Goal: Task Accomplishment & Management: Manage account settings

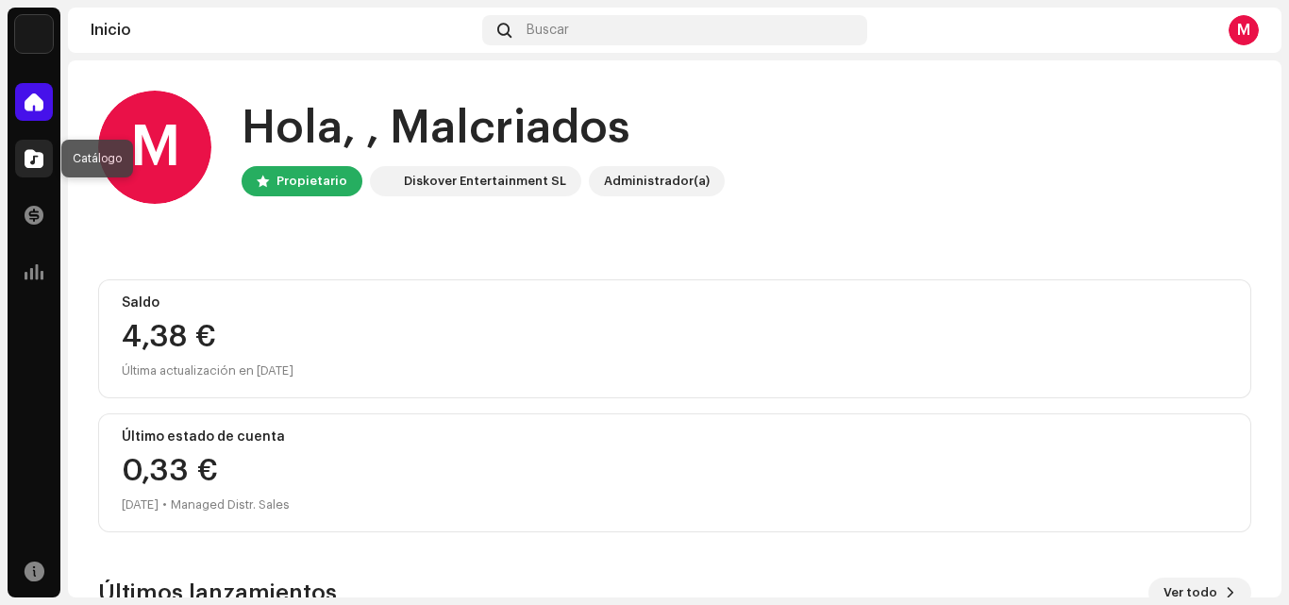
click at [37, 155] on span at bounding box center [34, 158] width 19 height 15
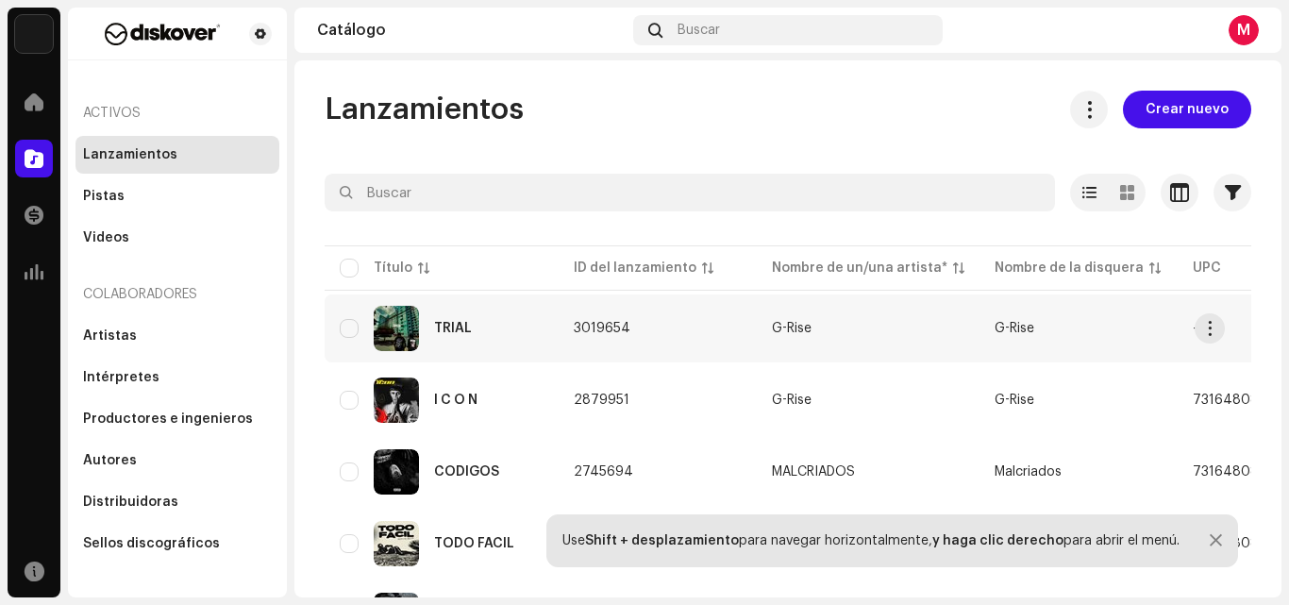
click at [511, 328] on div "TRIAL" at bounding box center [442, 328] width 204 height 45
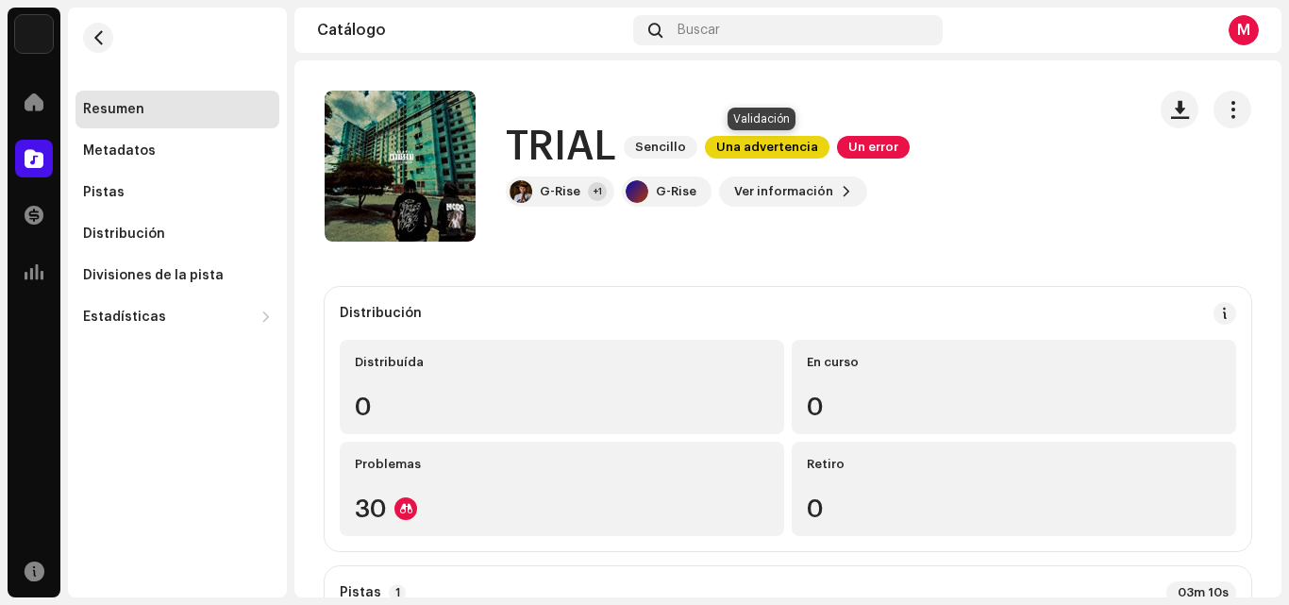
click at [727, 142] on span "Una advertencia" at bounding box center [767, 147] width 125 height 23
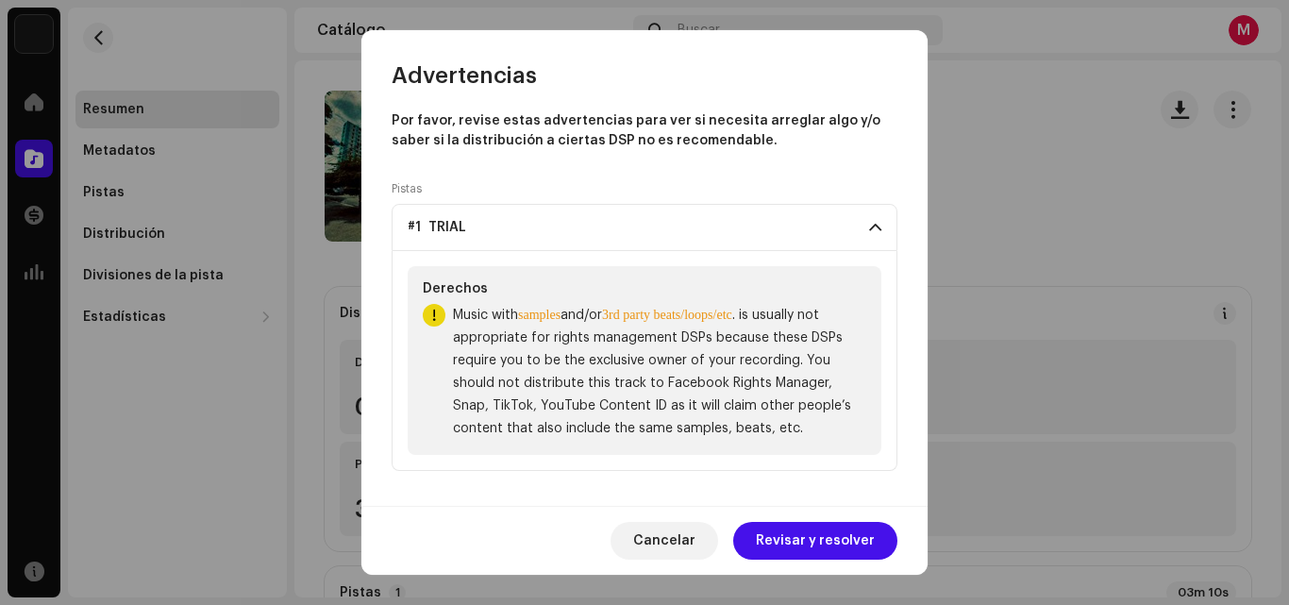
scroll to position [12, 0]
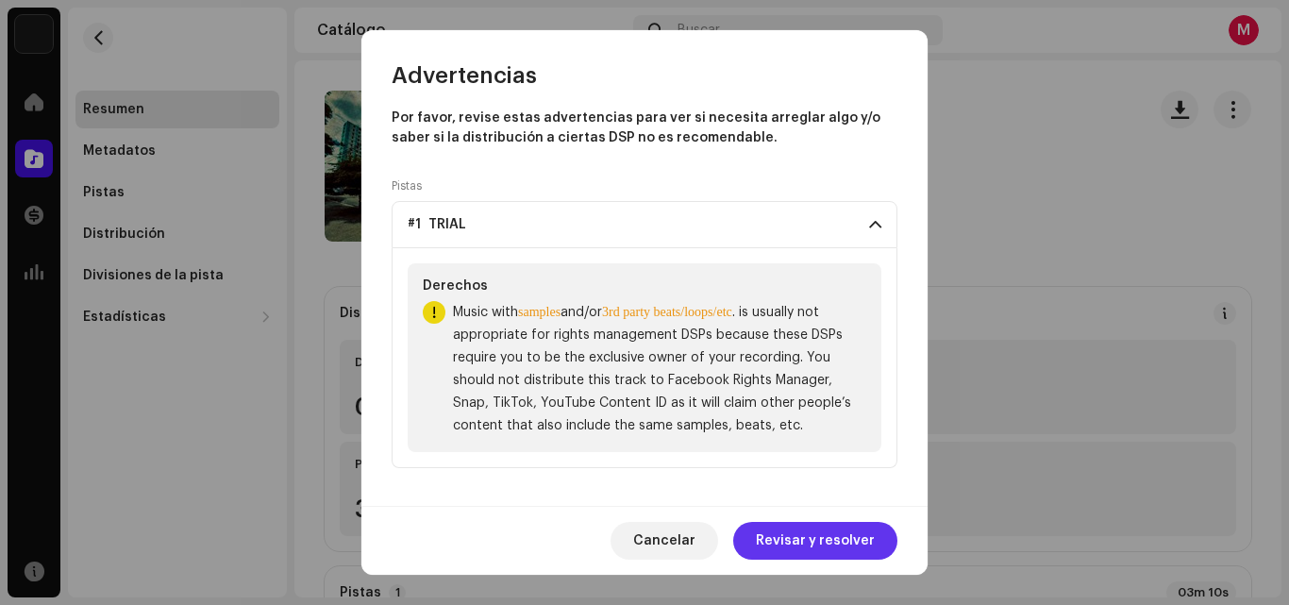
click at [826, 540] on span "Revisar y resolver" at bounding box center [815, 541] width 119 height 38
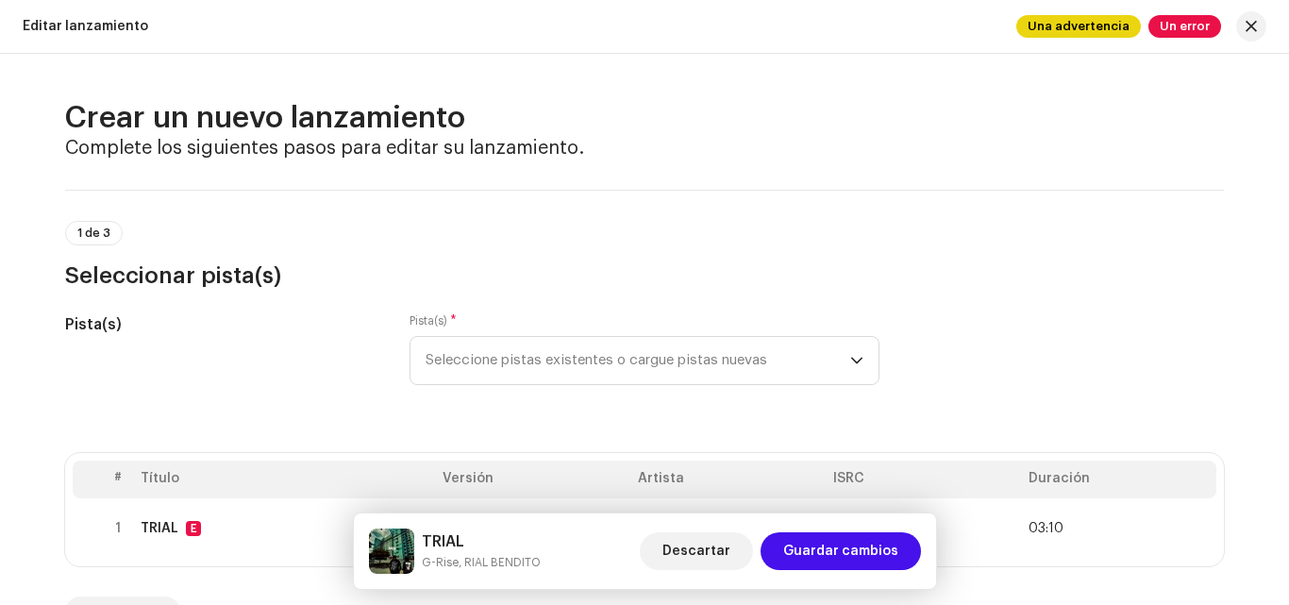
scroll to position [94, 0]
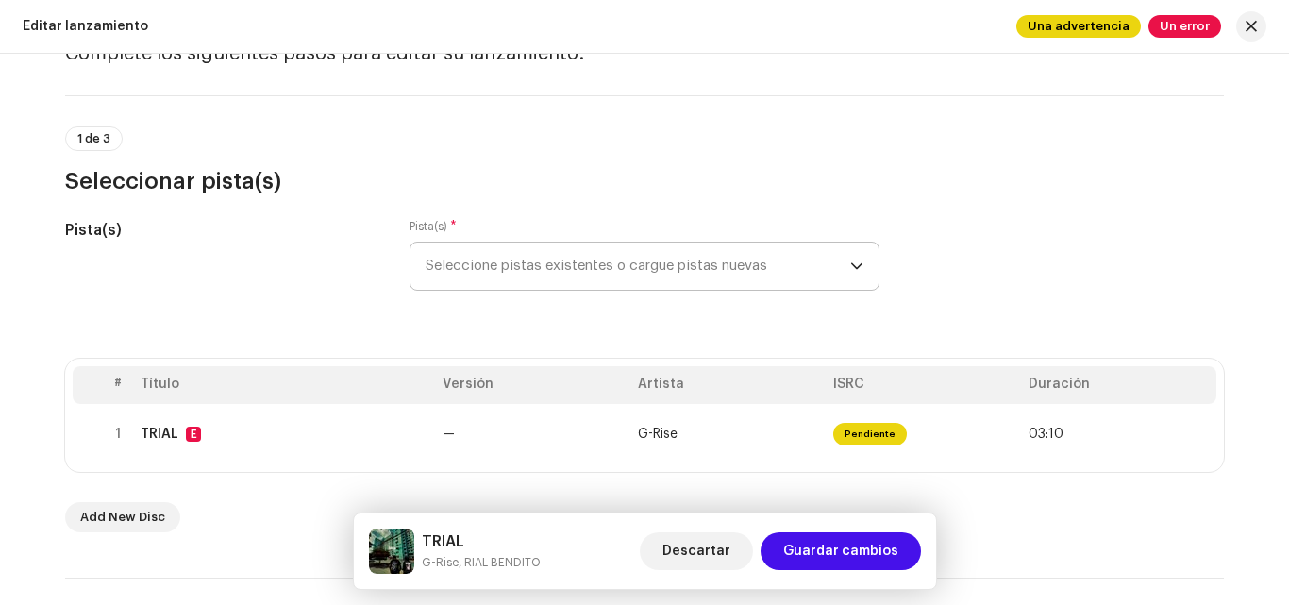
click at [538, 259] on span "Seleccione pistas existentes o cargue pistas nuevas" at bounding box center [638, 265] width 425 height 47
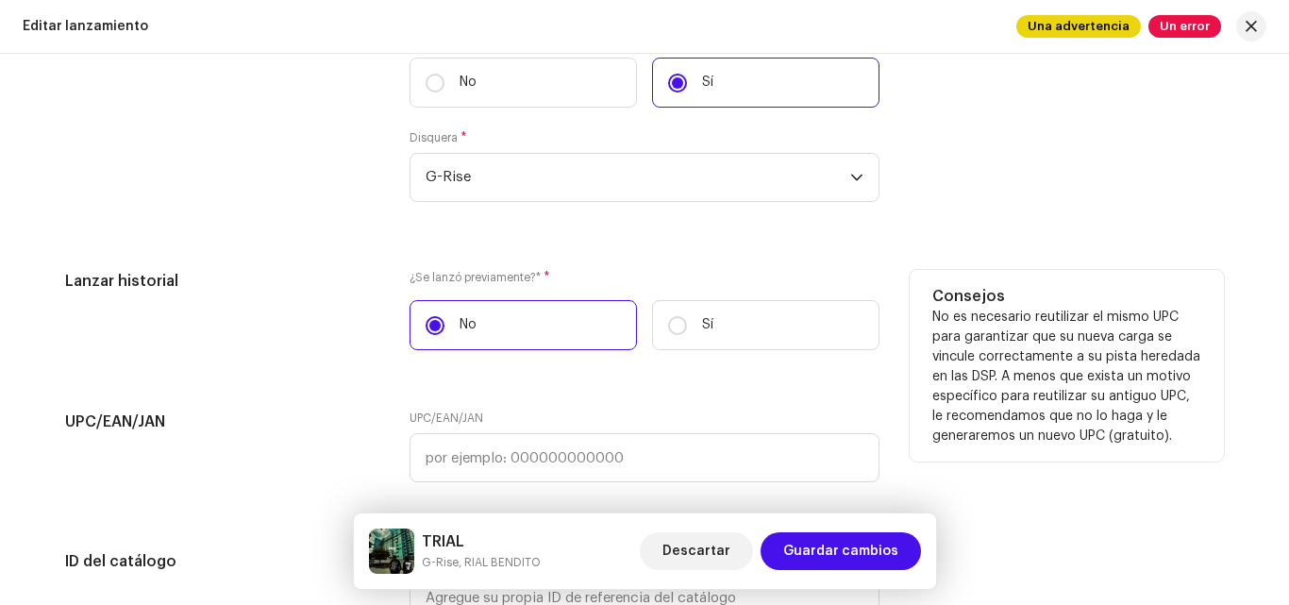
scroll to position [3019, 0]
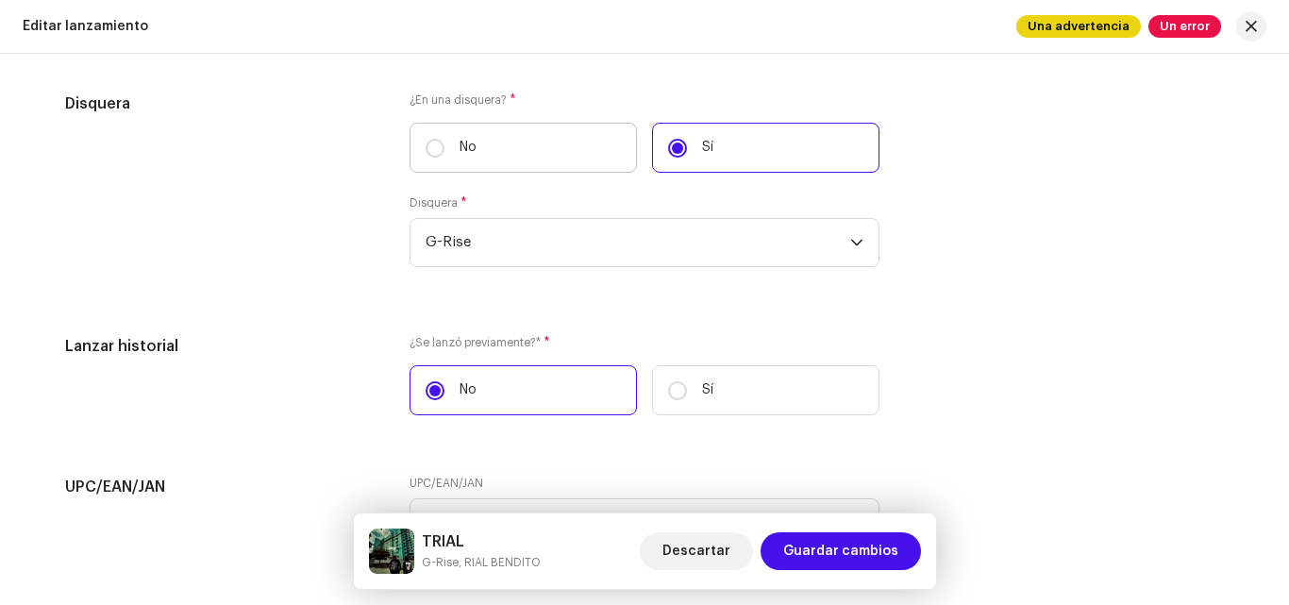
click at [441, 142] on label "No" at bounding box center [522, 148] width 227 height 50
click at [441, 142] on input "No" at bounding box center [435, 148] width 19 height 19
radio input "true"
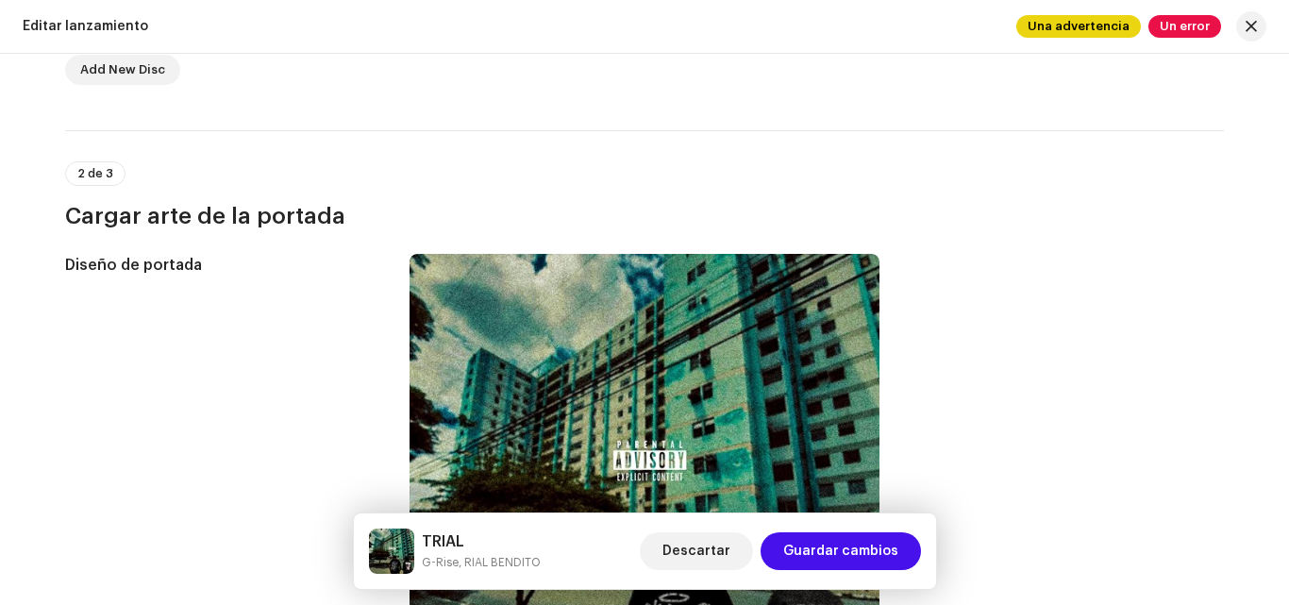
scroll to position [229, 0]
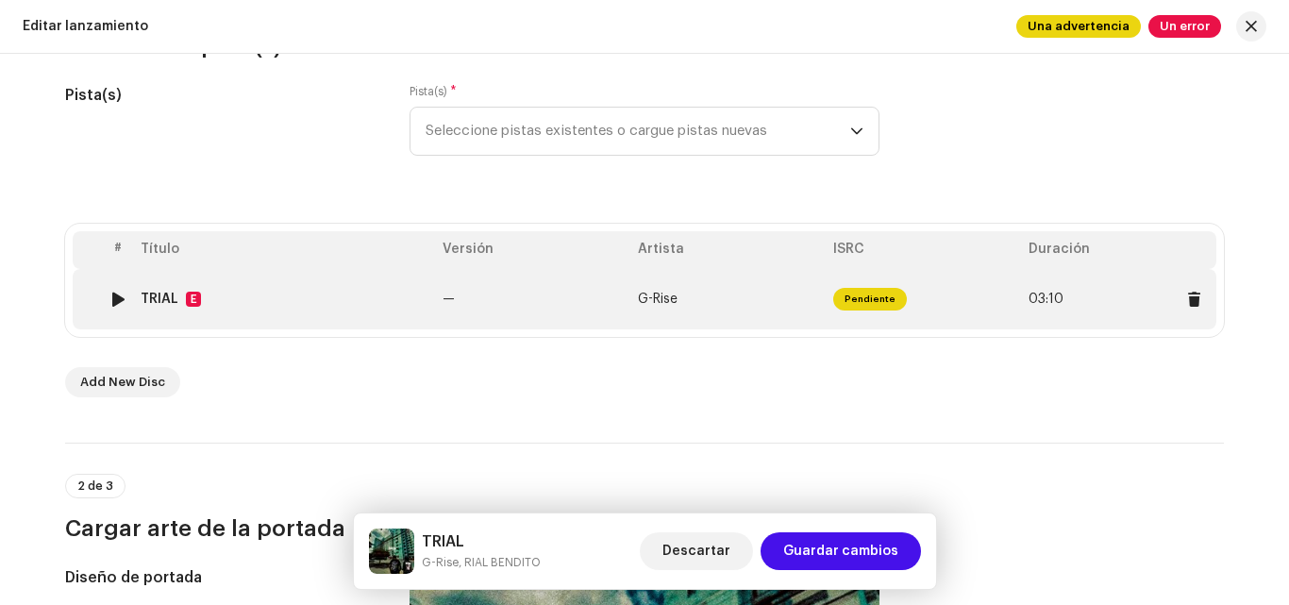
click at [860, 294] on span "Pendiente" at bounding box center [870, 299] width 74 height 23
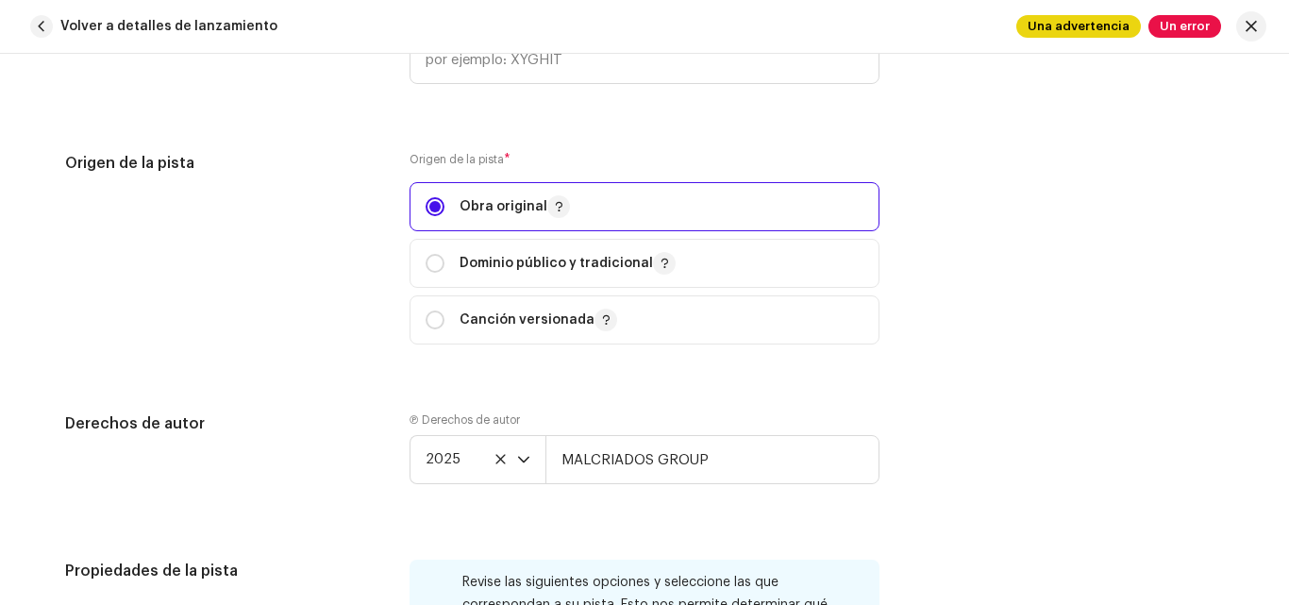
scroll to position [2201, 0]
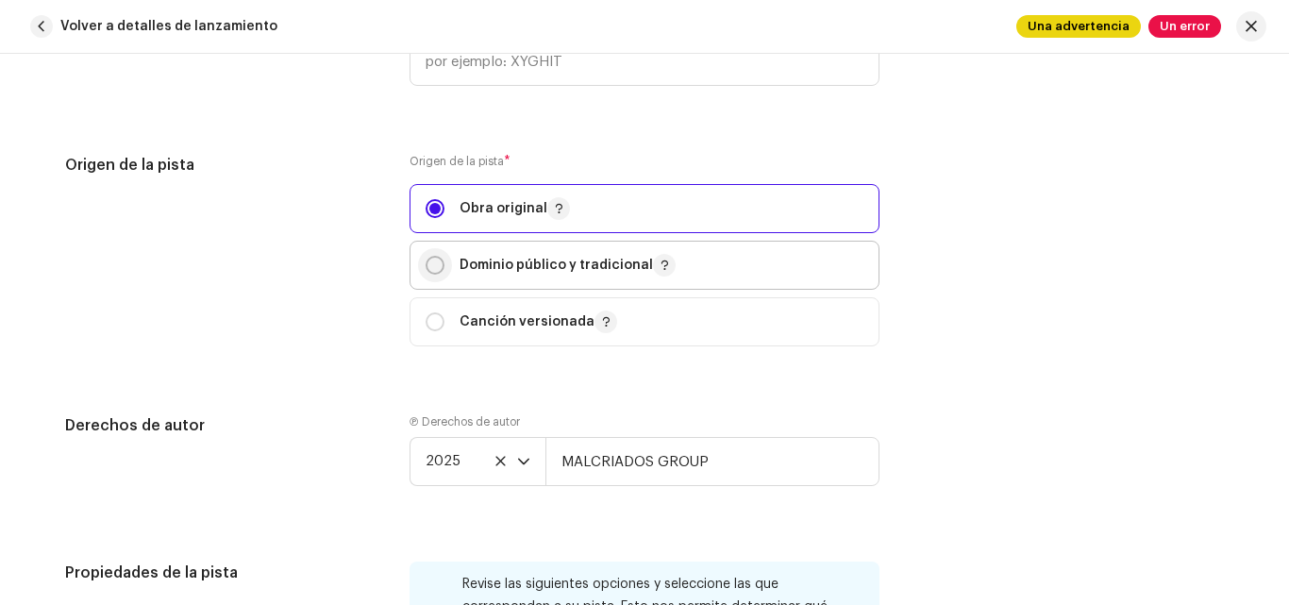
click at [431, 258] on input "radio" at bounding box center [435, 265] width 19 height 19
radio input "true"
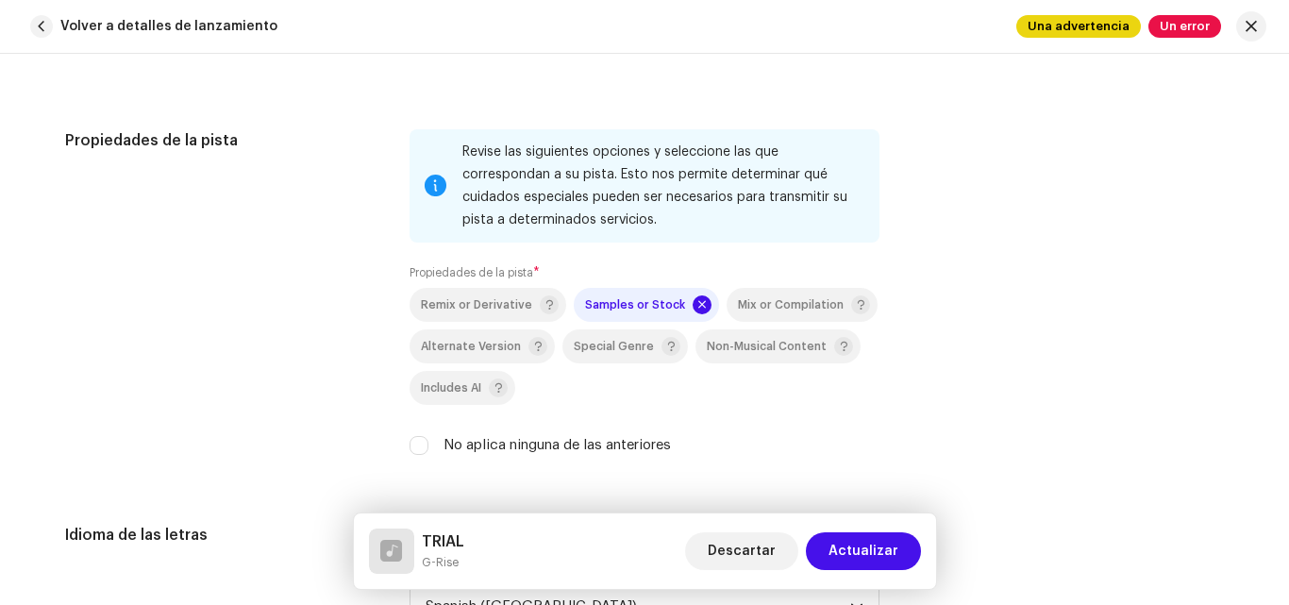
scroll to position [2862, 0]
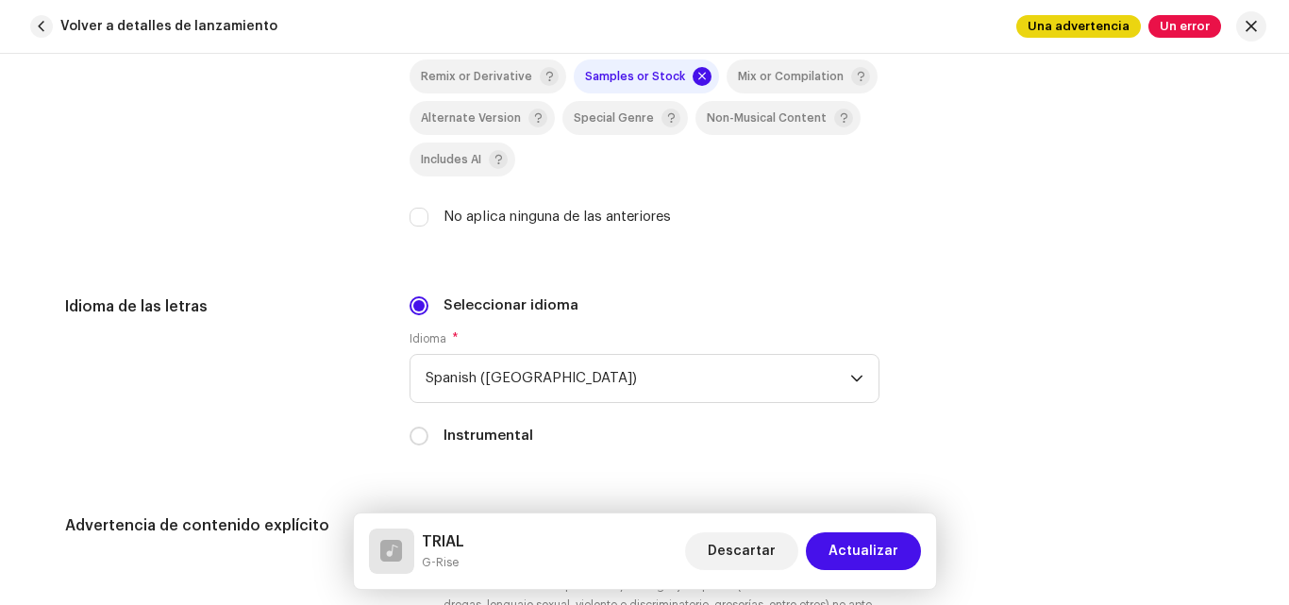
click at [409, 207] on div "No aplica ninguna de las anteriores" at bounding box center [644, 217] width 470 height 21
click at [415, 212] on input "No aplica ninguna de las anteriores" at bounding box center [418, 217] width 19 height 19
checkbox input "true"
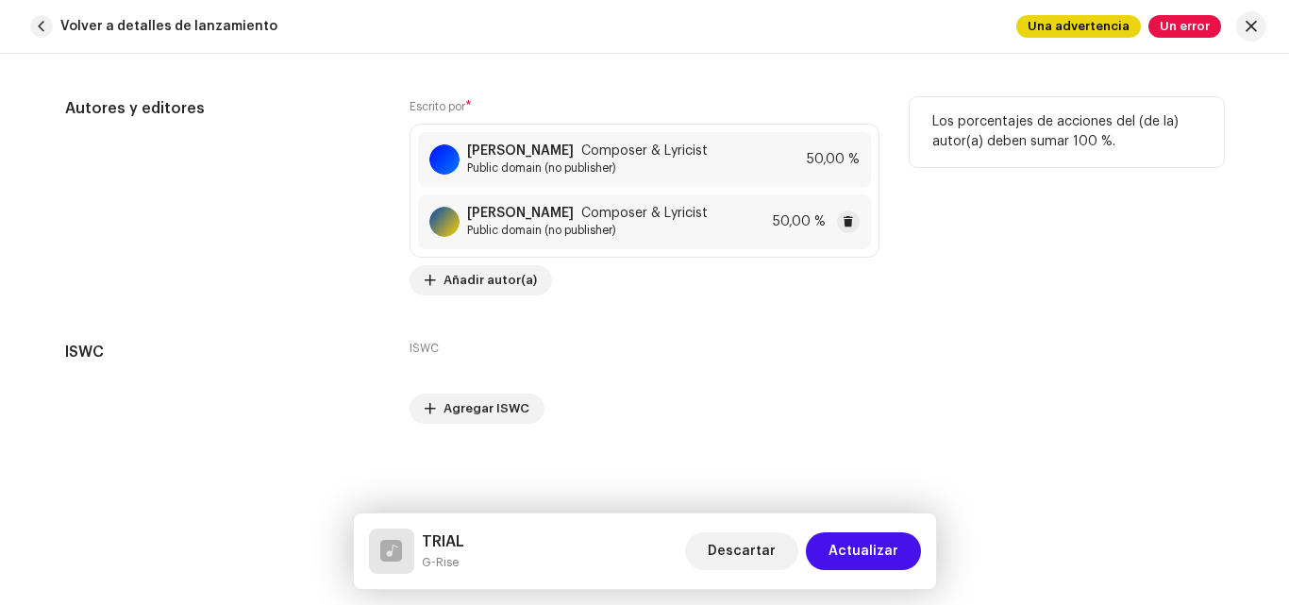
scroll to position [3936, 0]
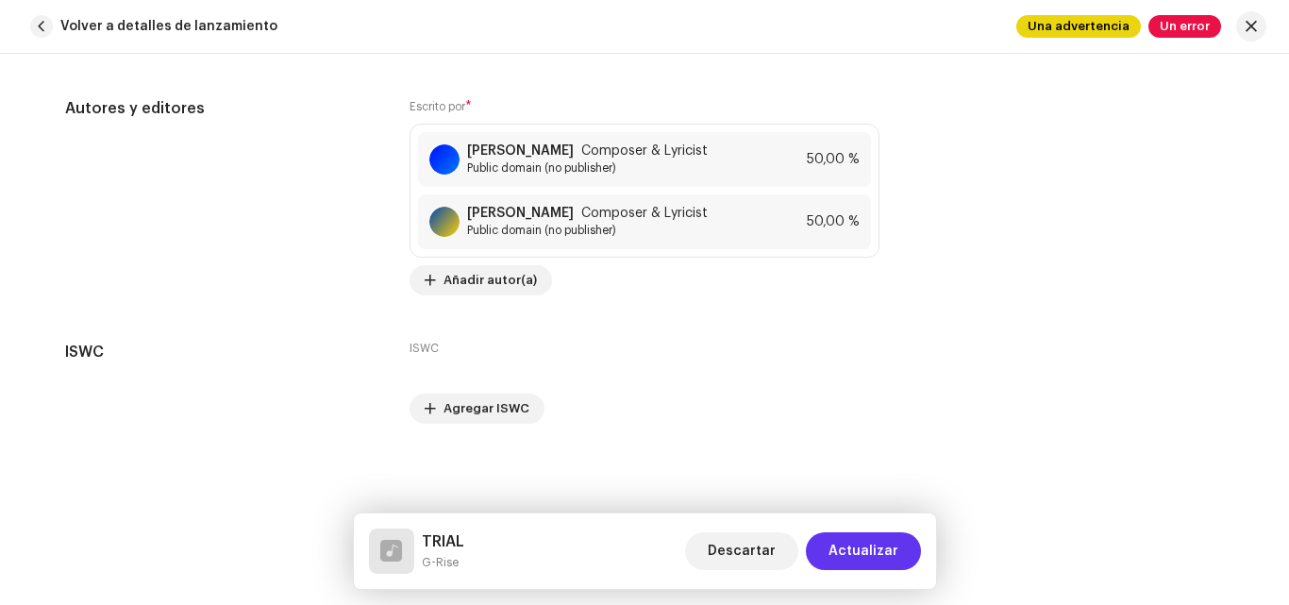
click at [884, 547] on span "Actualizar" at bounding box center [863, 551] width 70 height 38
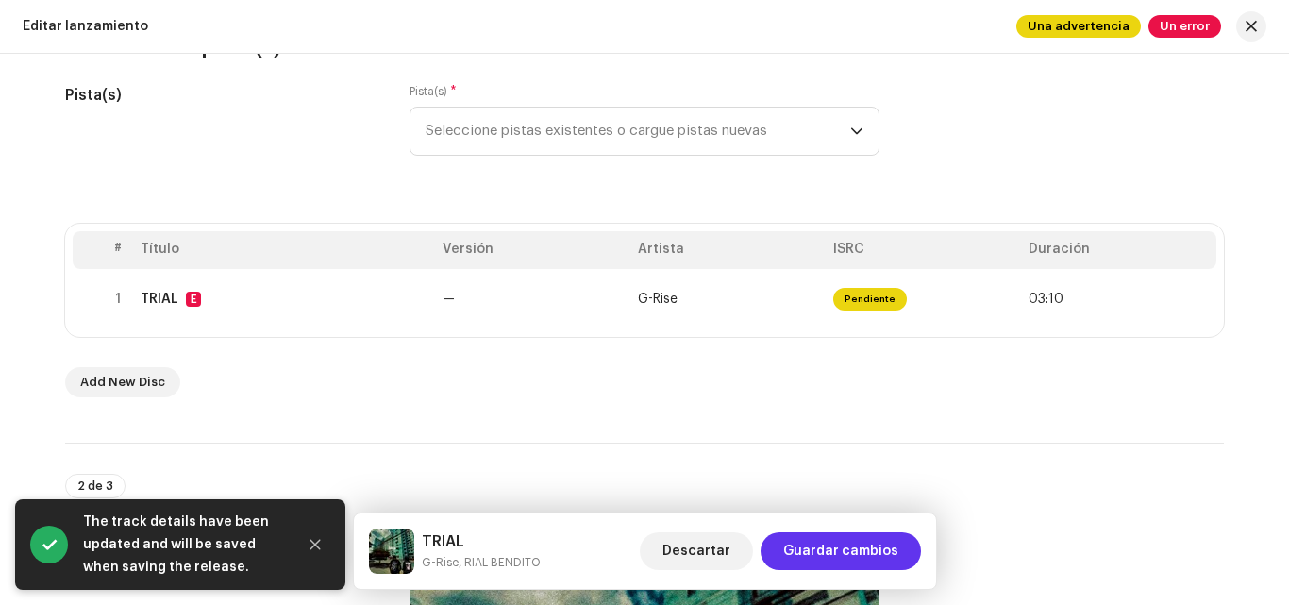
click at [828, 560] on span "Guardar cambios" at bounding box center [840, 551] width 115 height 38
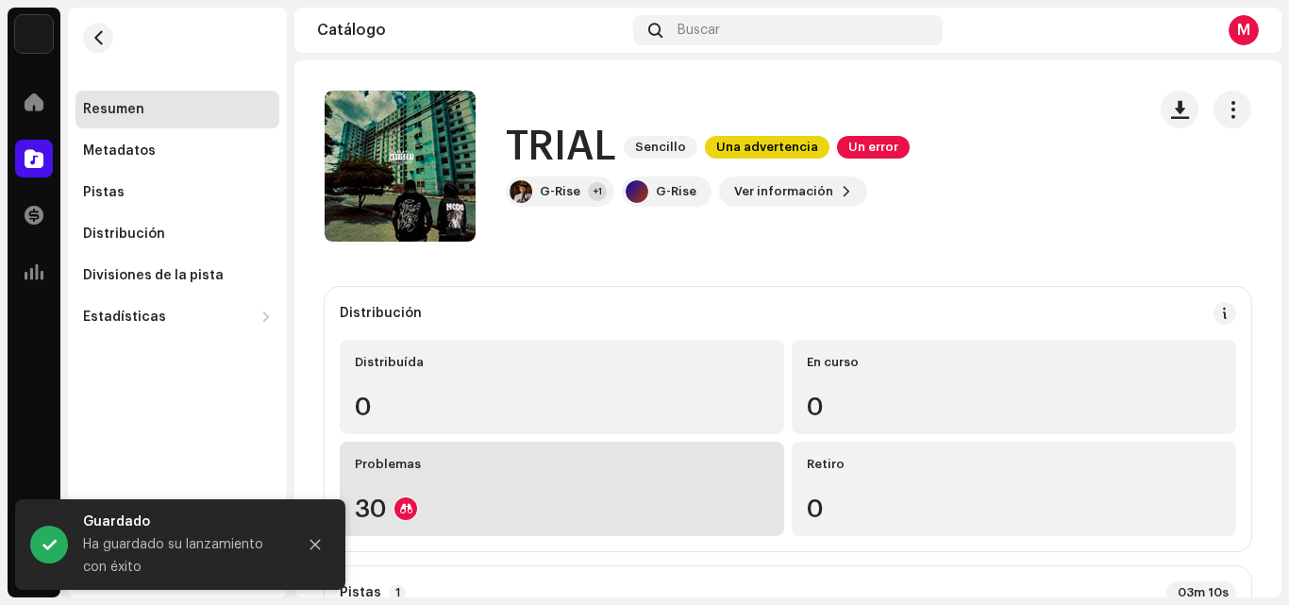
click at [492, 491] on div "Problemas 30" at bounding box center [562, 489] width 444 height 94
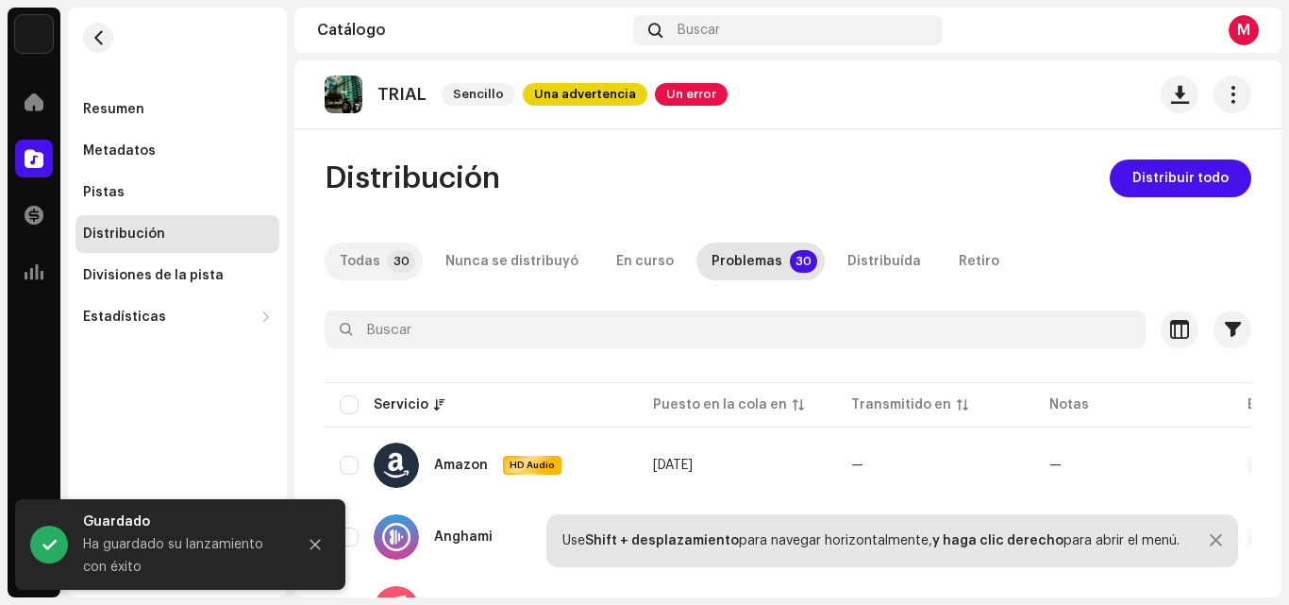
click at [370, 252] on div "Todas" at bounding box center [360, 261] width 41 height 38
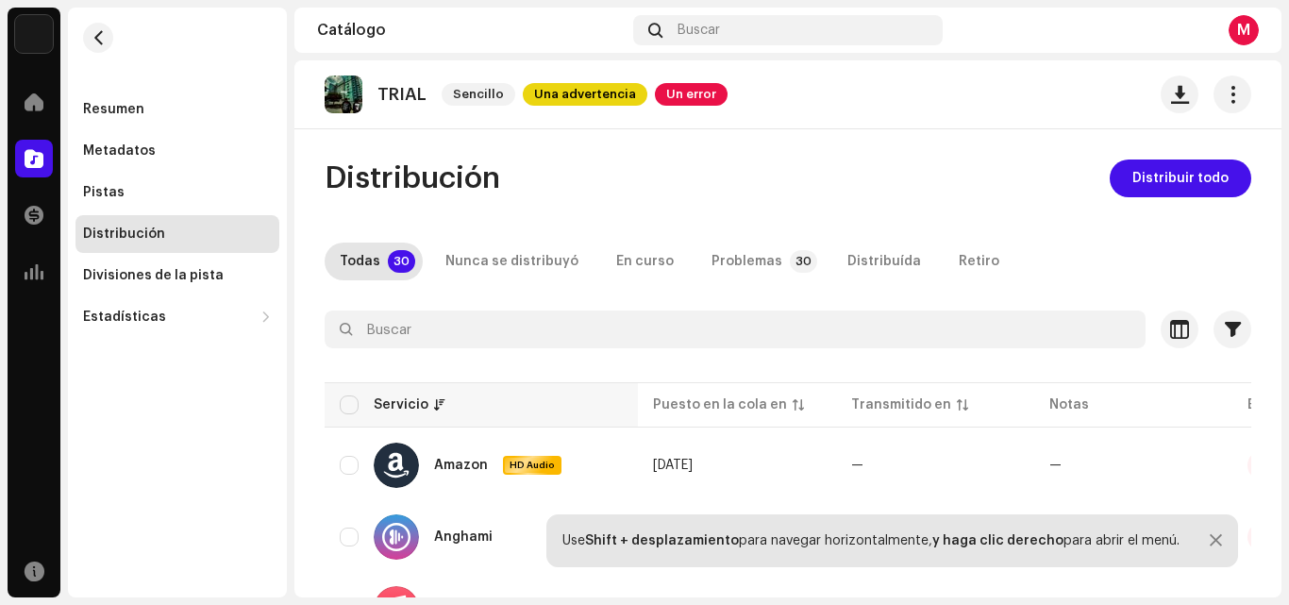
click at [360, 403] on div "Servicio" at bounding box center [481, 404] width 283 height 19
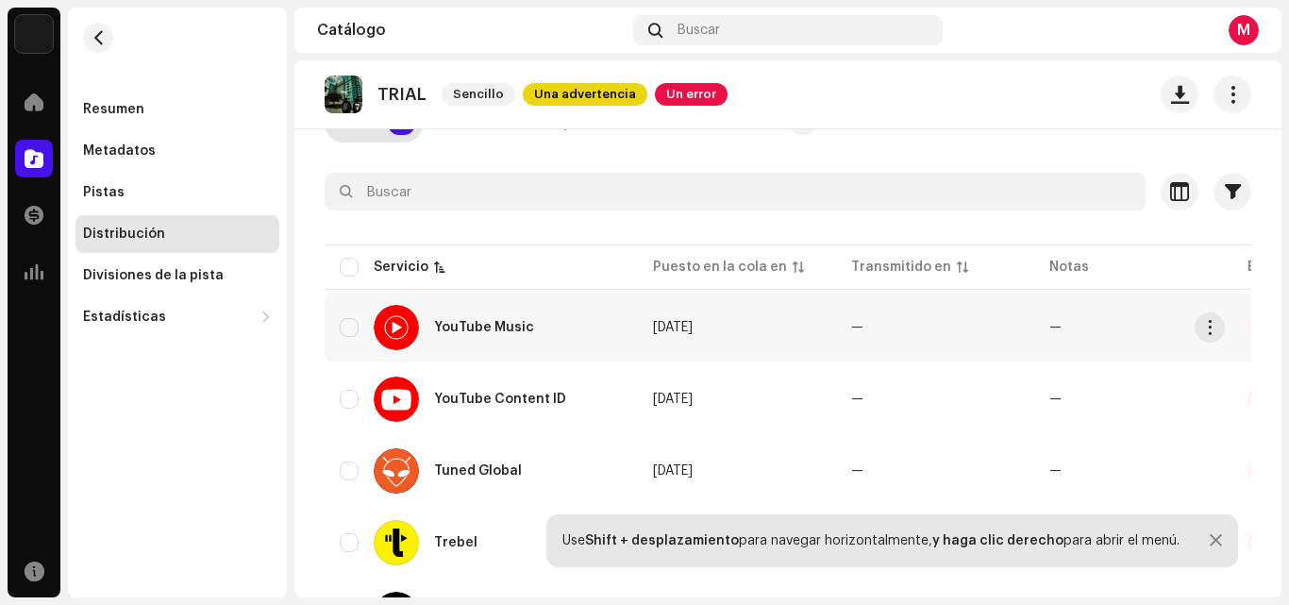
scroll to position [94, 0]
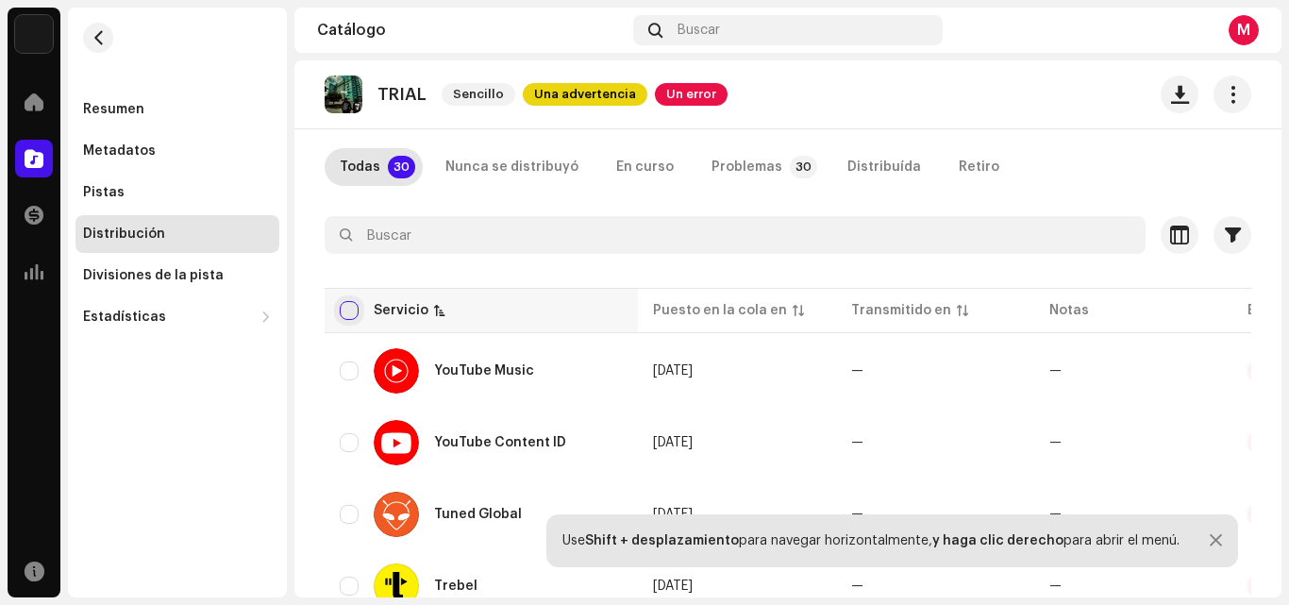
click at [348, 310] on input "checkbox" at bounding box center [349, 310] width 19 height 19
checkbox input "true"
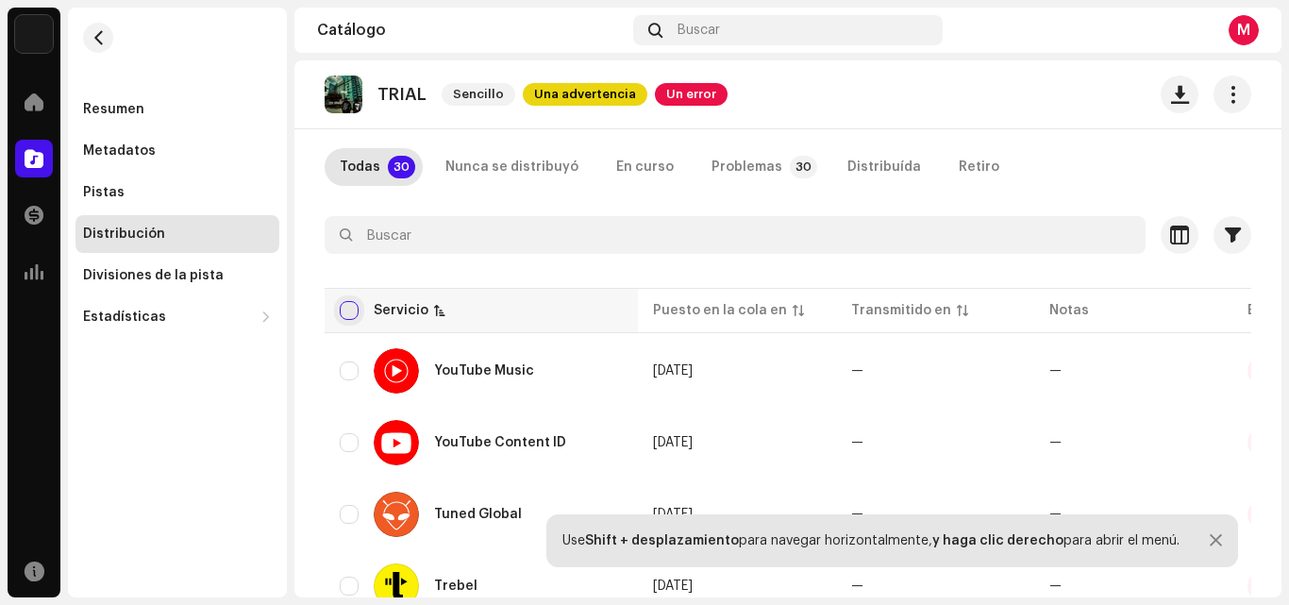
checkbox input "true"
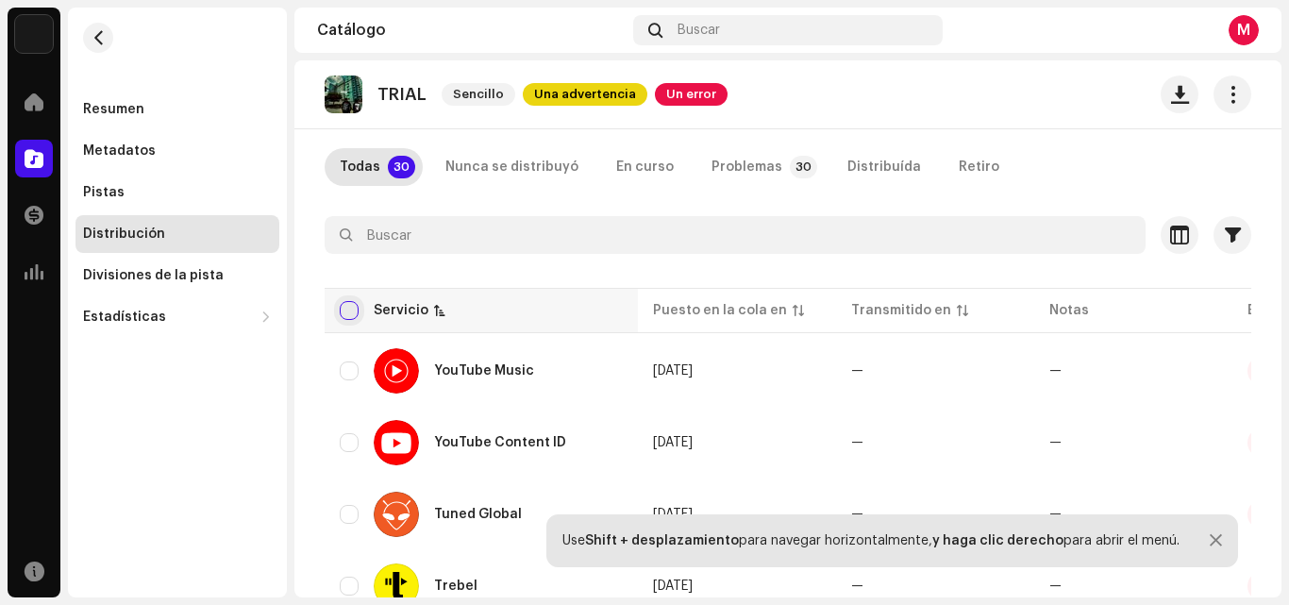
checkbox input "true"
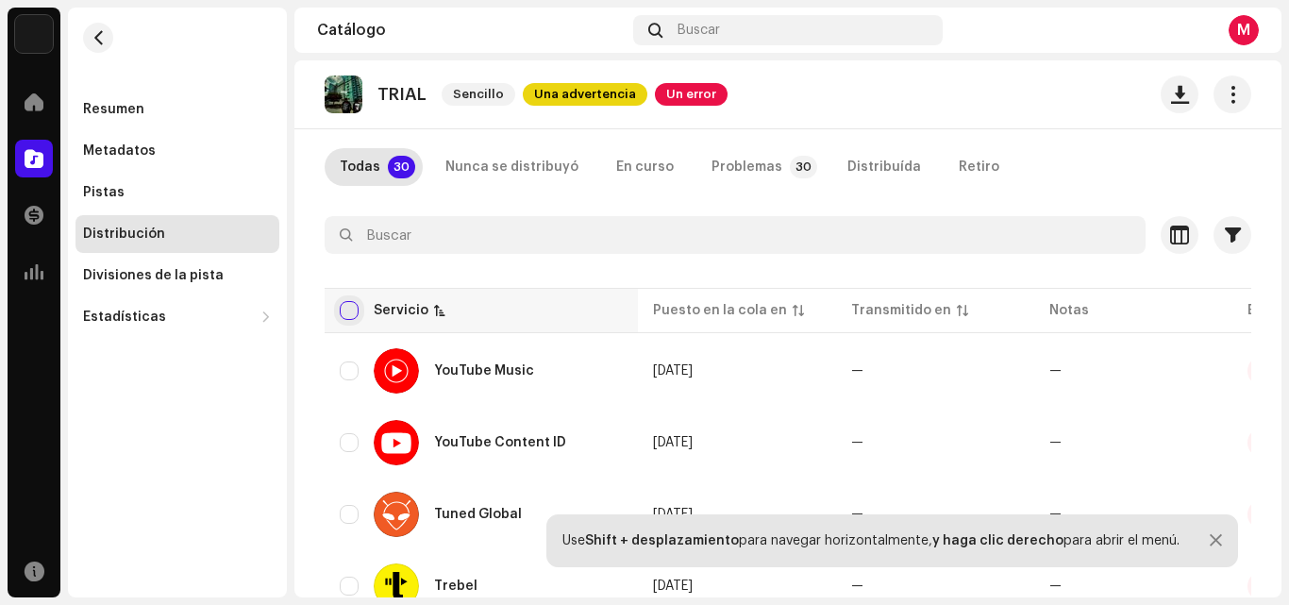
checkbox input "true"
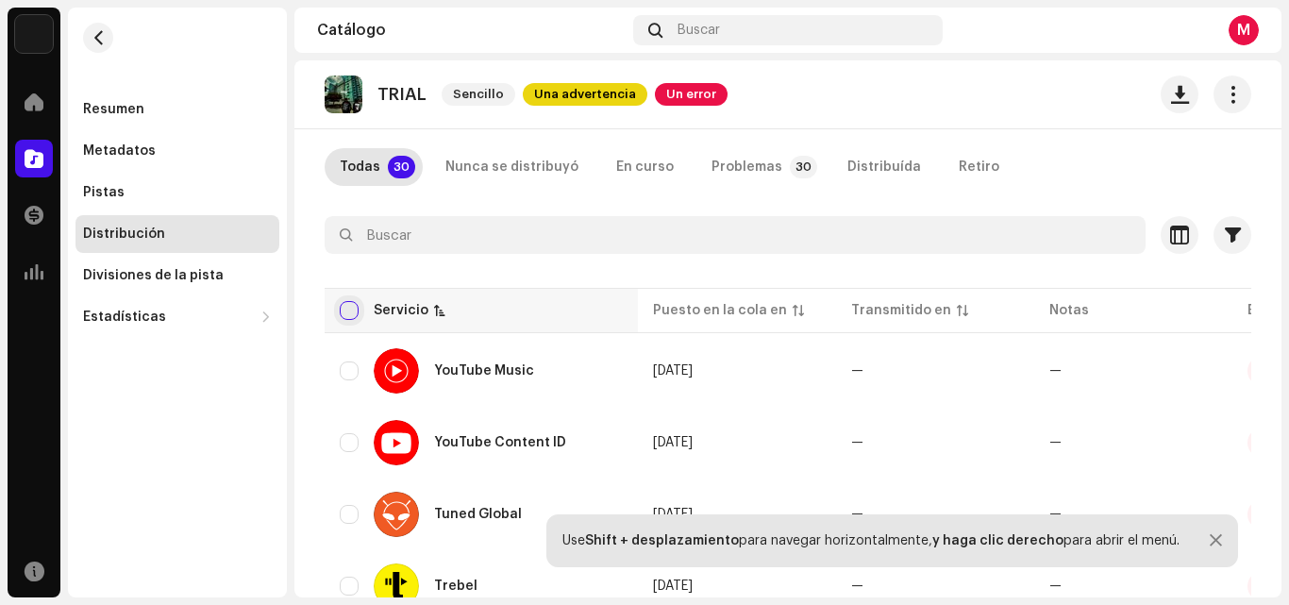
checkbox input "true"
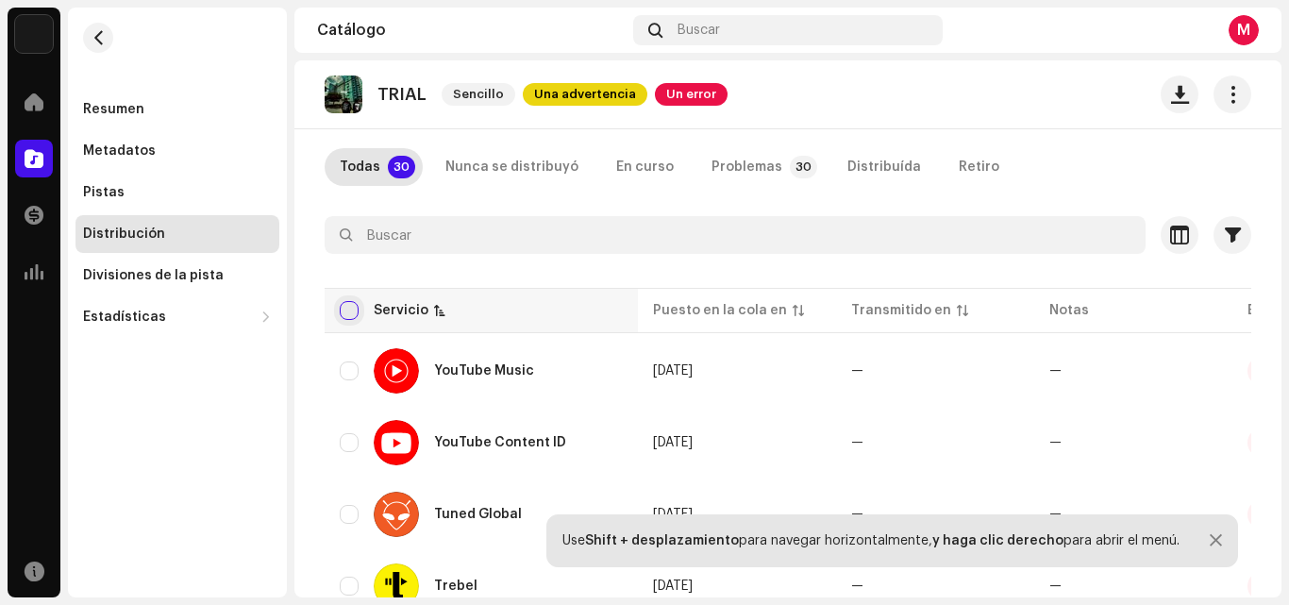
checkbox input "true"
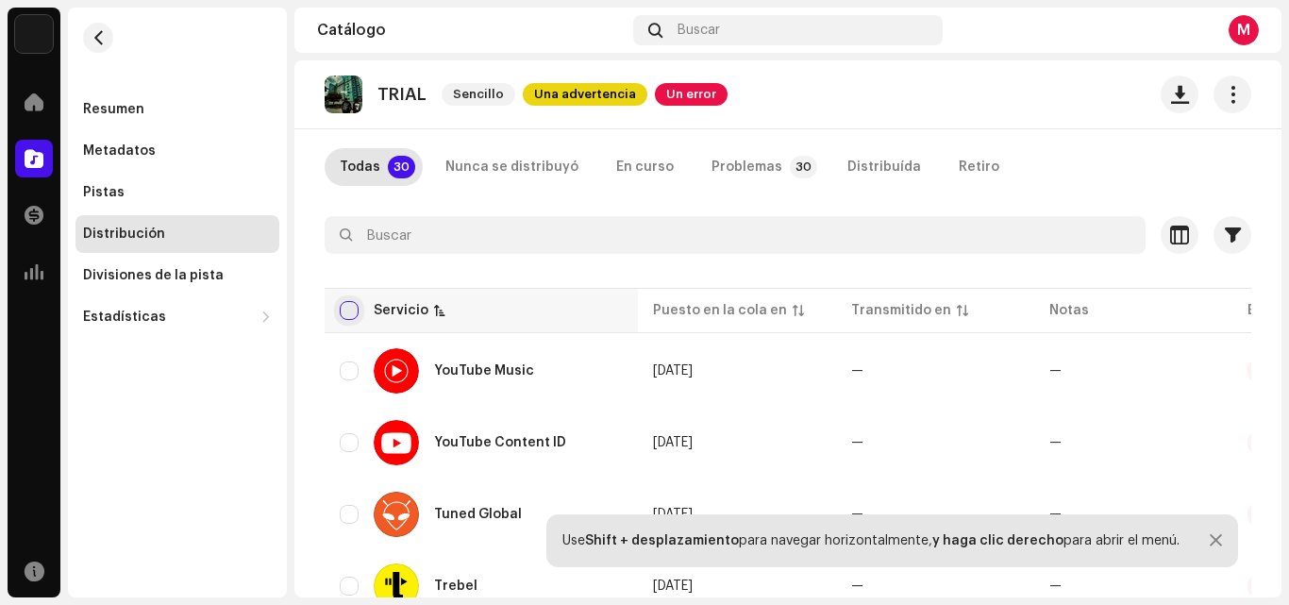
checkbox input "true"
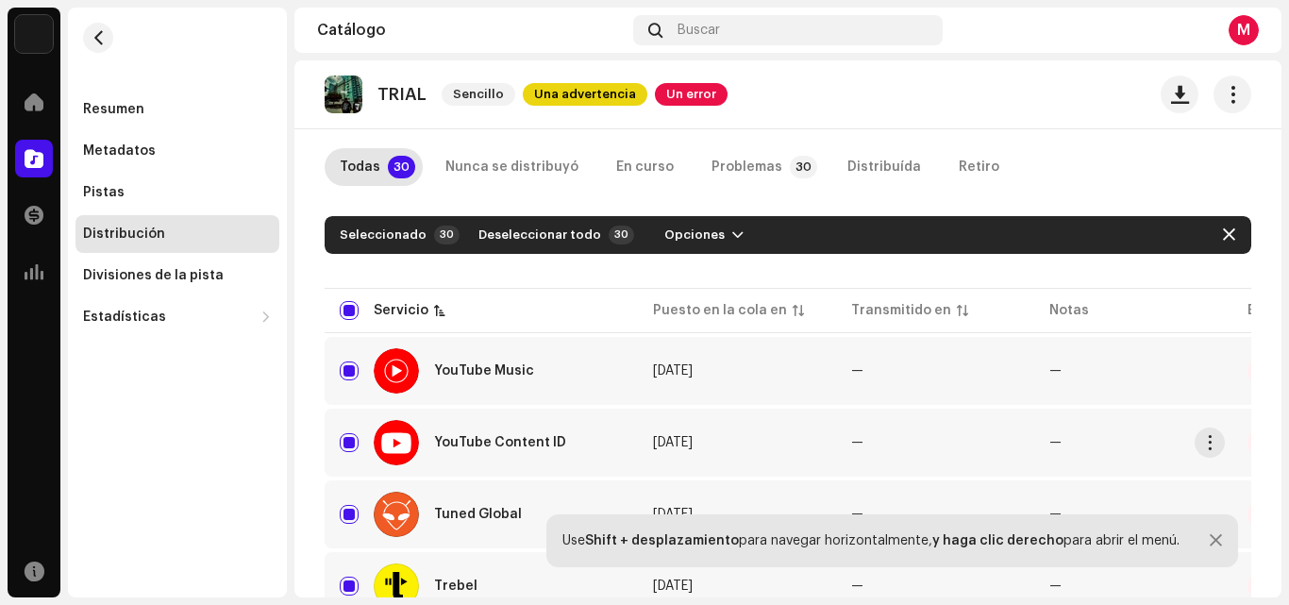
click at [417, 432] on div at bounding box center [396, 442] width 45 height 45
click at [350, 433] on input "Row Selected" at bounding box center [349, 442] width 19 height 19
checkbox input "false"
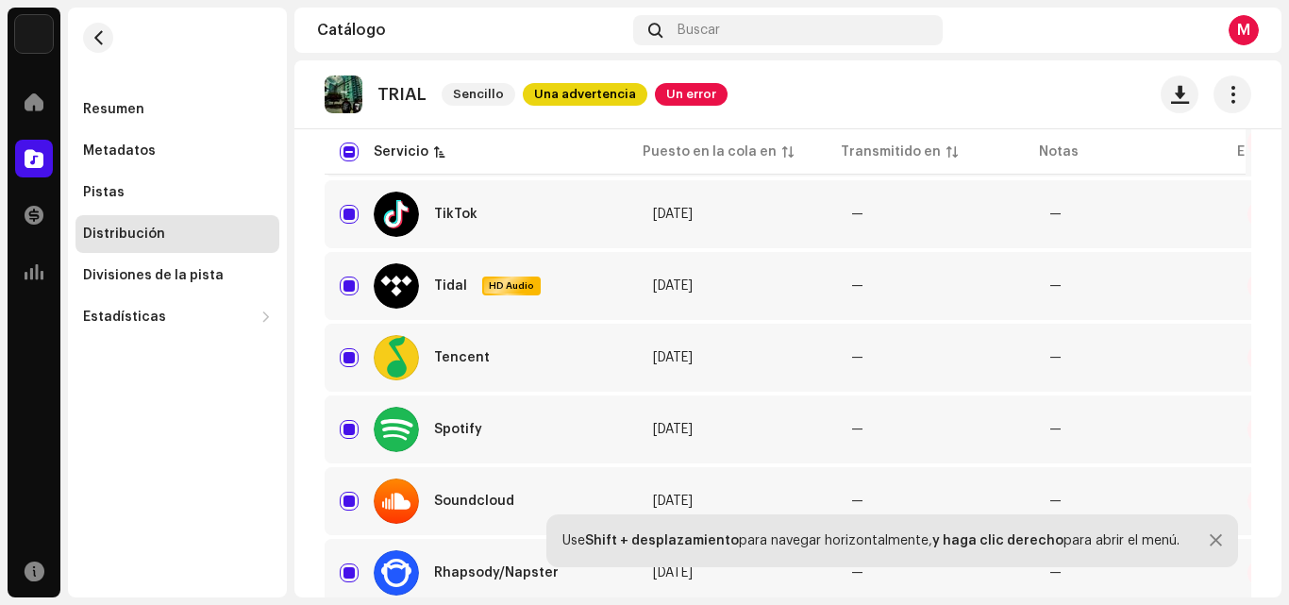
scroll to position [472, 0]
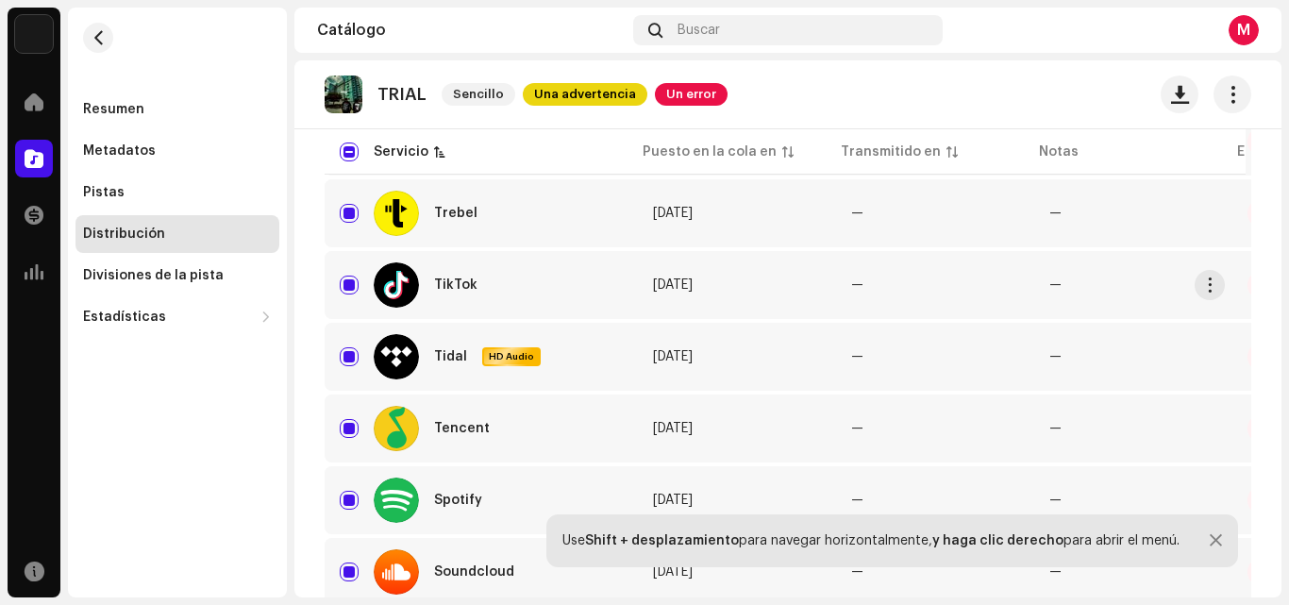
click at [352, 273] on div "TikTok" at bounding box center [481, 284] width 283 height 45
drag, startPoint x: 359, startPoint y: 285, endPoint x: 347, endPoint y: 292, distance: 14.4
click at [360, 286] on div "TikTok" at bounding box center [481, 284] width 283 height 45
click at [347, 285] on input "Row Selected" at bounding box center [349, 285] width 19 height 19
checkbox input "false"
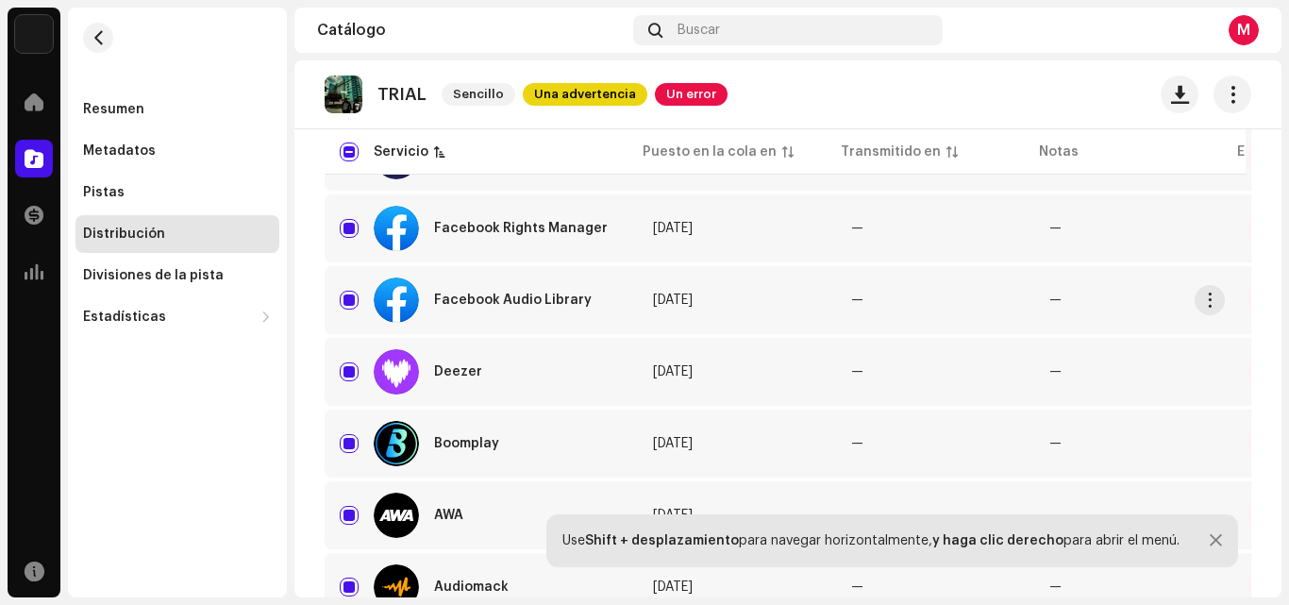
scroll to position [1793, 0]
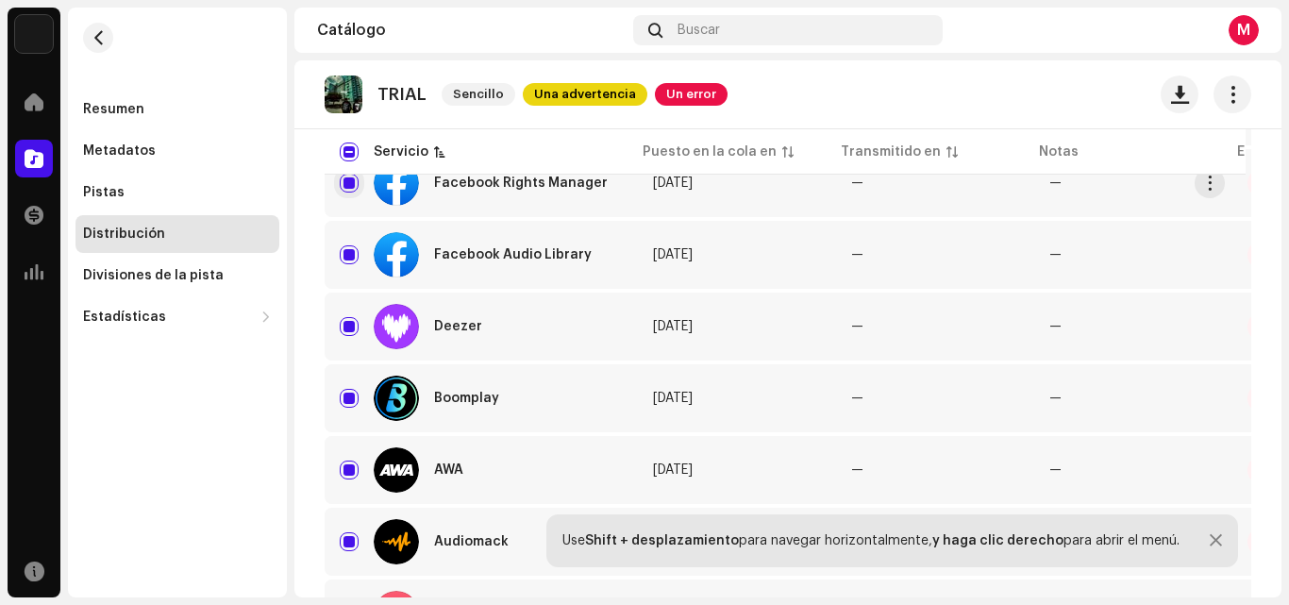
click at [347, 188] on input "Row Selected" at bounding box center [349, 183] width 19 height 19
checkbox input "false"
click at [350, 259] on input "Row Selected" at bounding box center [349, 254] width 19 height 19
checkbox input "false"
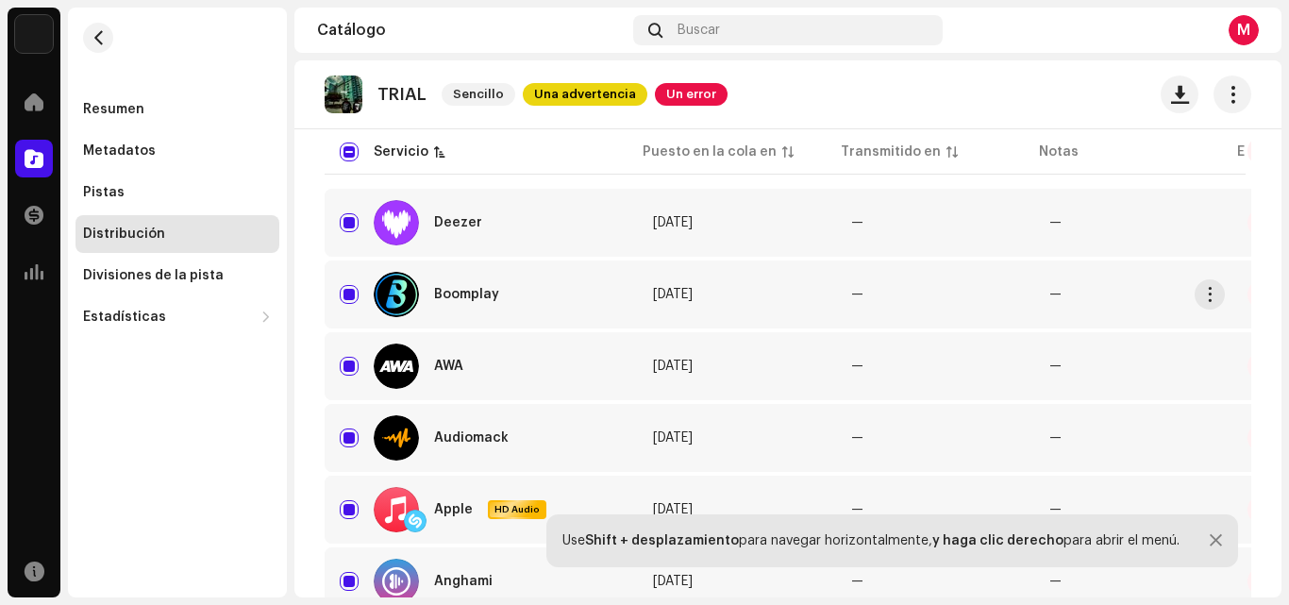
scroll to position [2043, 0]
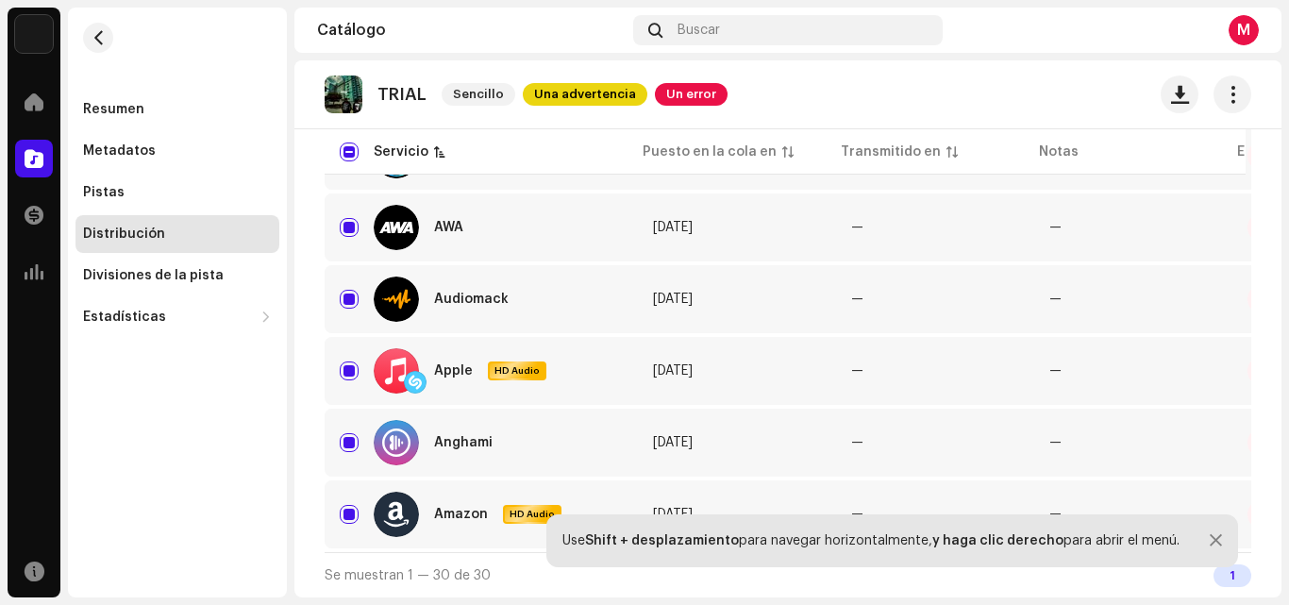
click at [1222, 575] on div "1" at bounding box center [1232, 575] width 38 height 23
click at [1210, 535] on div at bounding box center [1216, 540] width 12 height 15
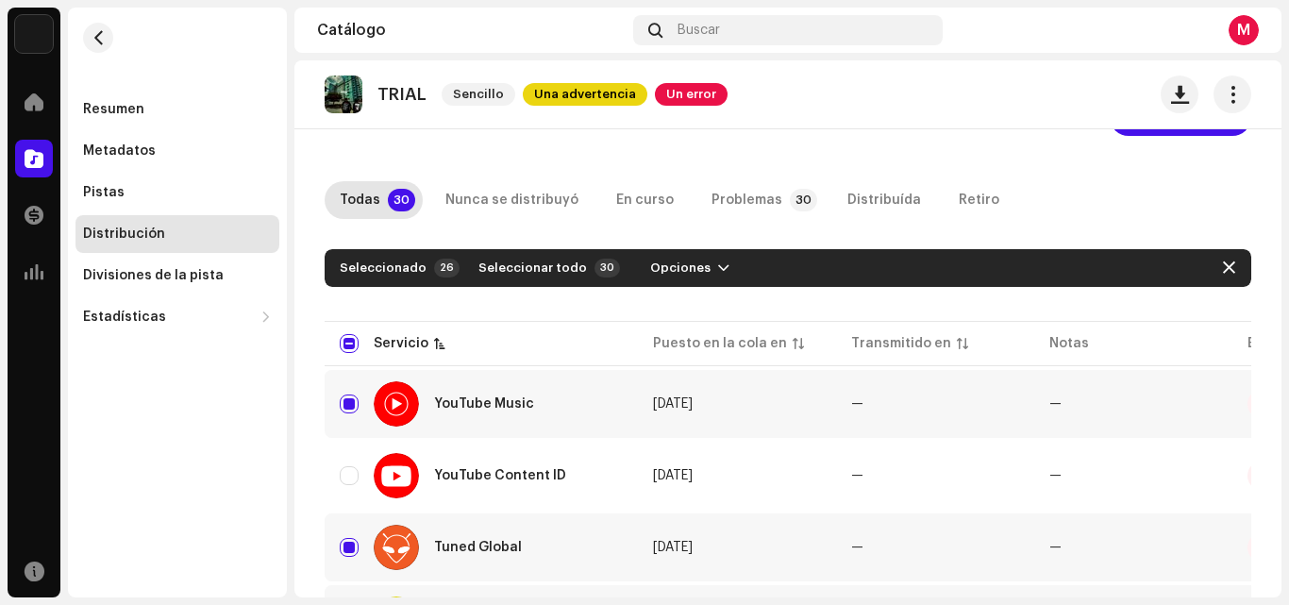
scroll to position [0, 0]
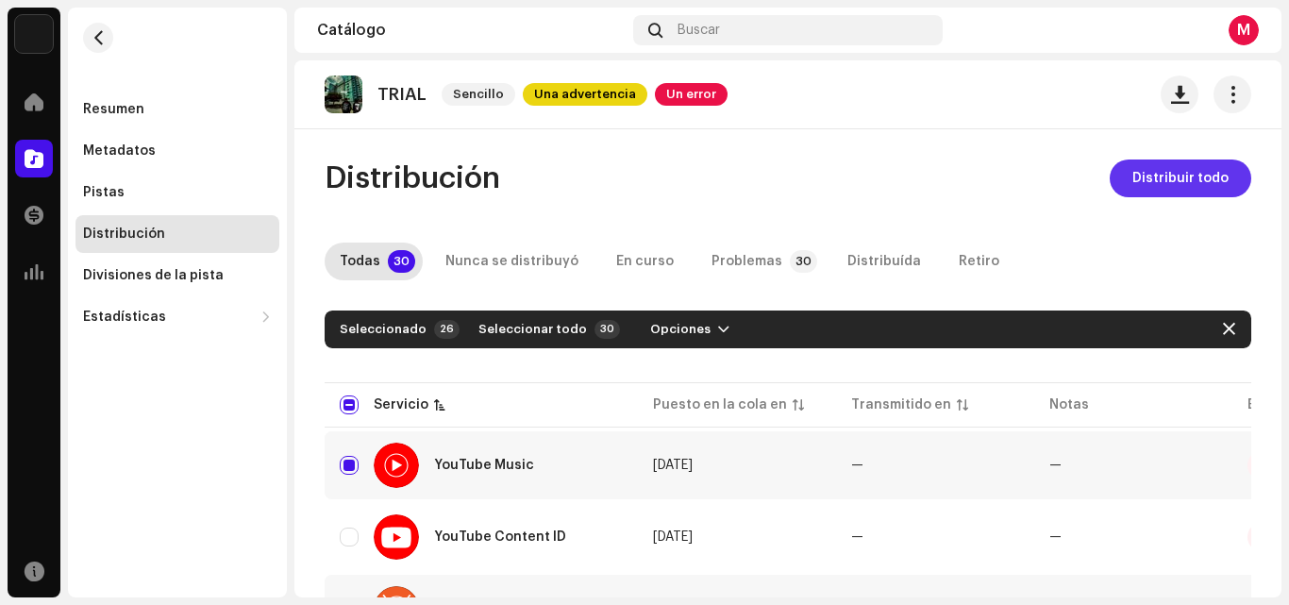
click at [1185, 168] on span "Distribuir todo" at bounding box center [1180, 178] width 96 height 38
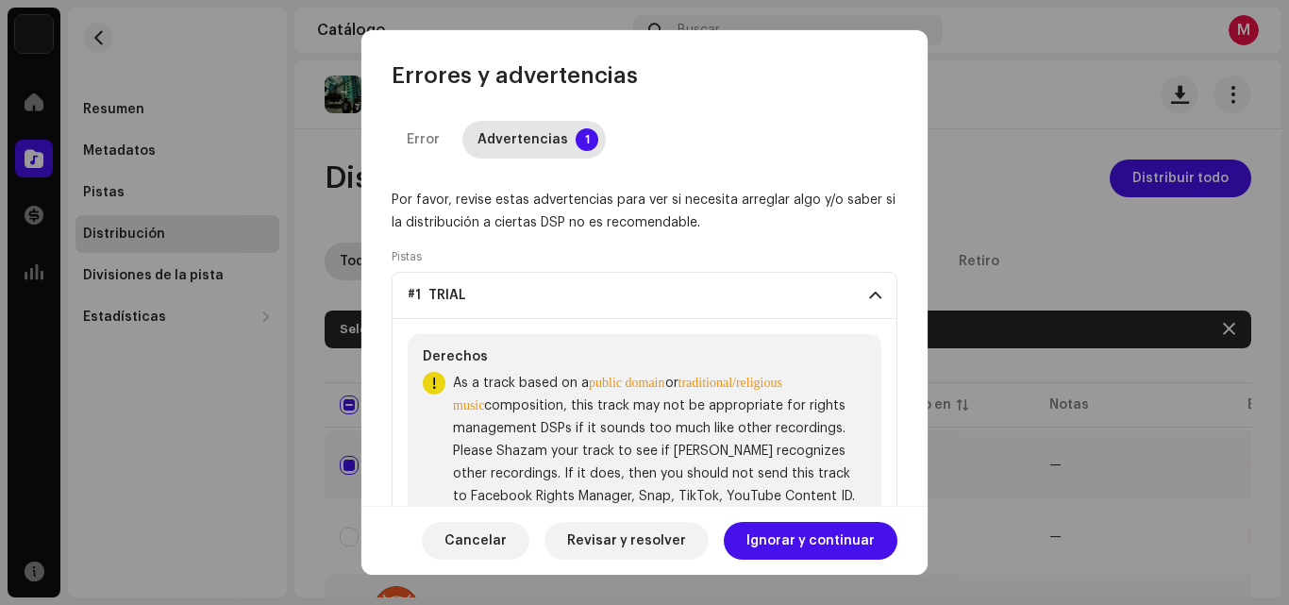
scroll to position [63, 0]
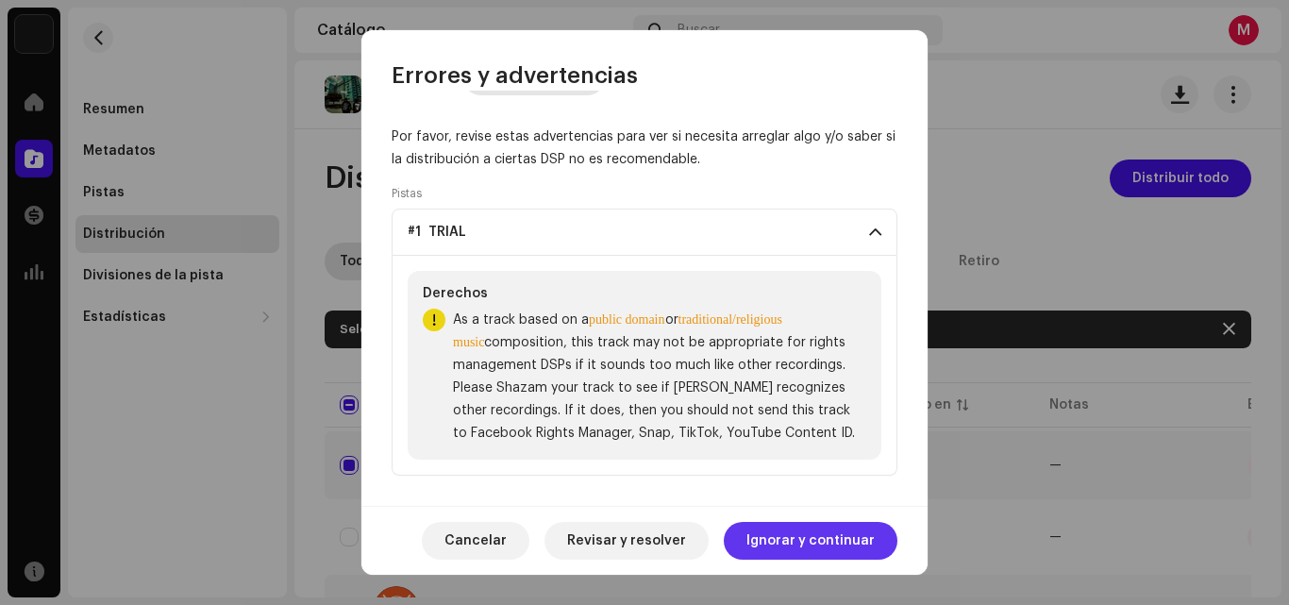
click at [854, 544] on span "Ignorar y continuar" at bounding box center [810, 541] width 128 height 38
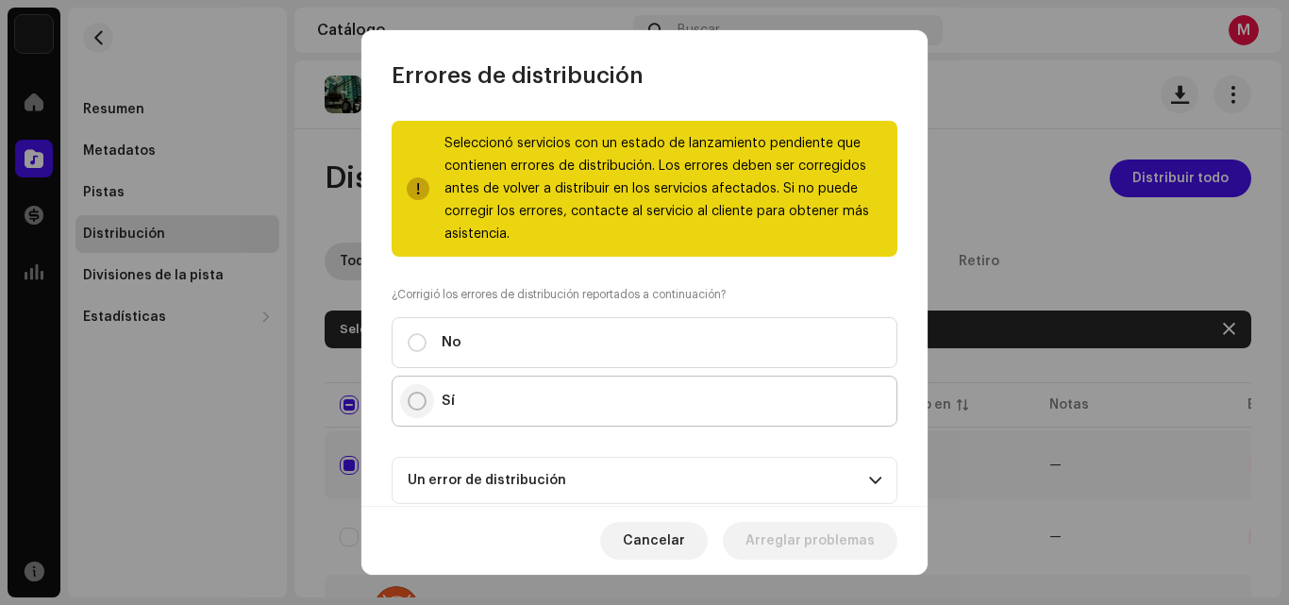
click at [414, 395] on input "Sí" at bounding box center [417, 401] width 19 height 19
radio input "true"
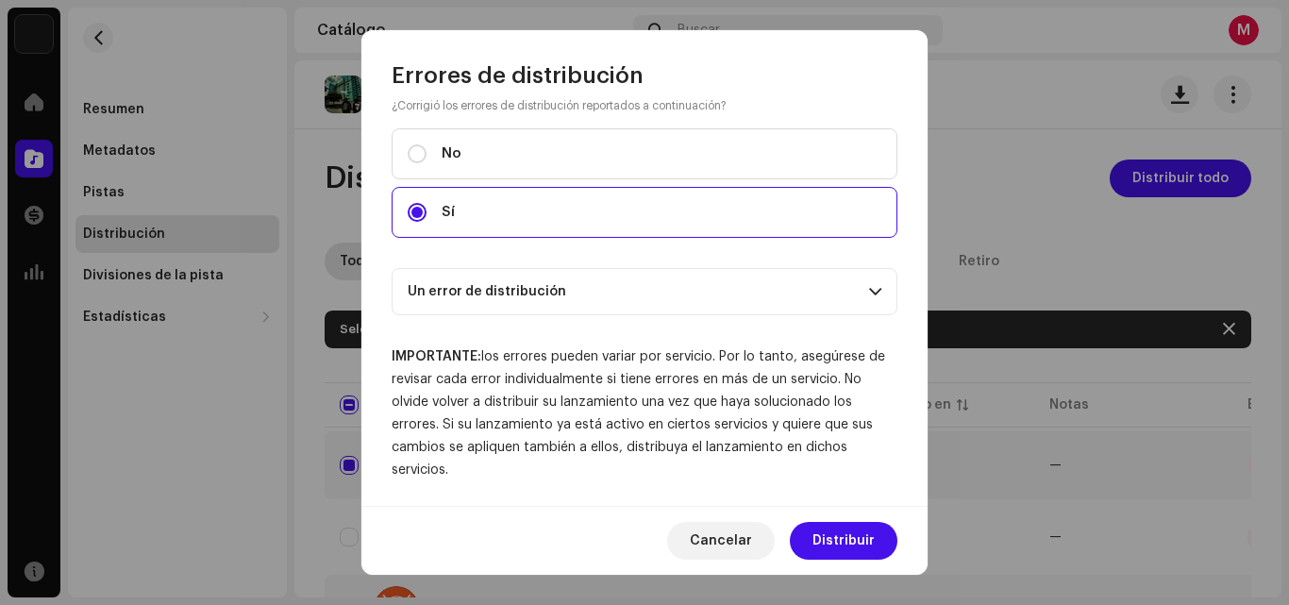
scroll to position [194, 0]
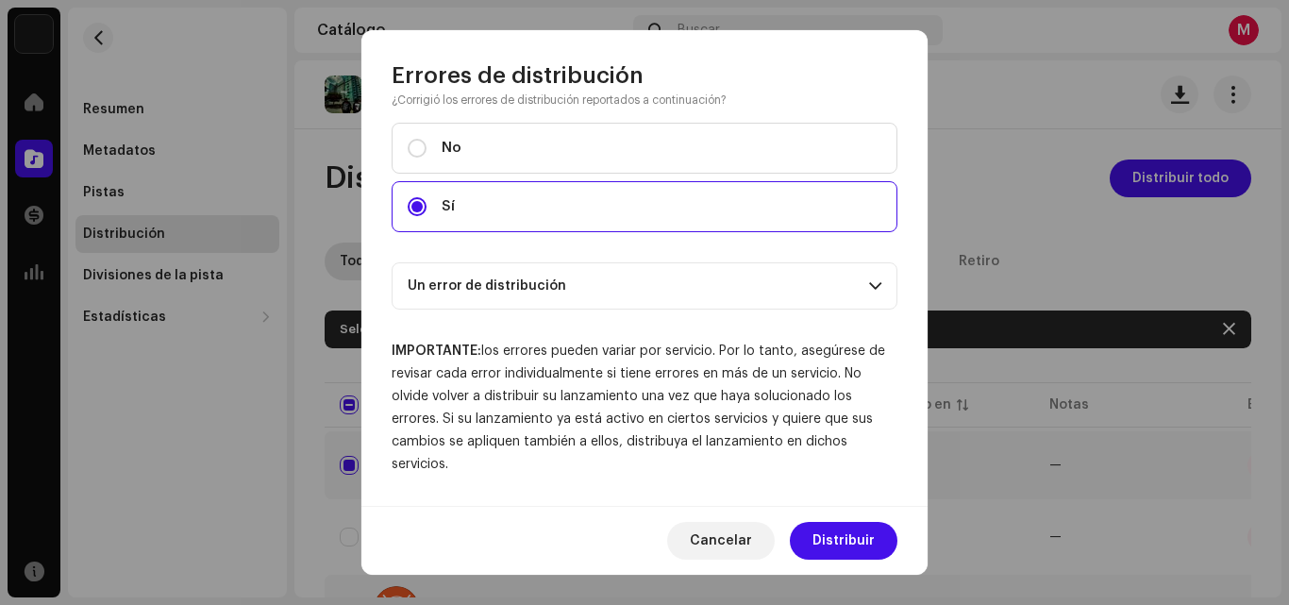
click at [499, 287] on p-accordion-header "Un error de distribución" at bounding box center [645, 285] width 506 height 47
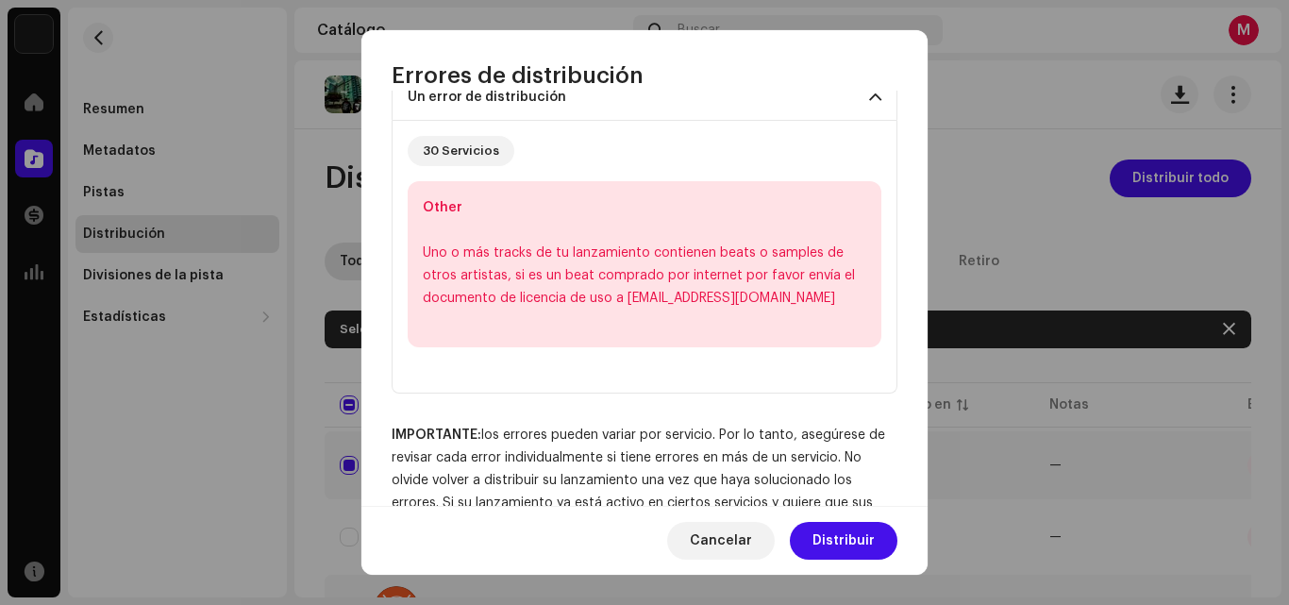
scroll to position [467, 0]
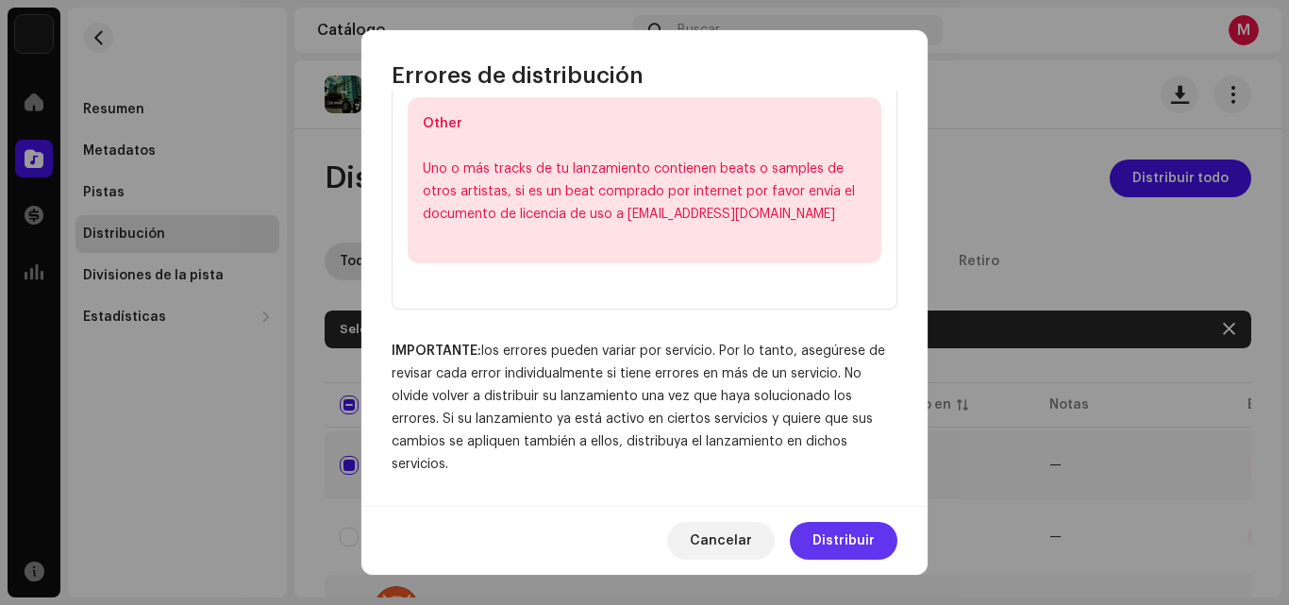
click at [830, 538] on span "Distribuir" at bounding box center [843, 541] width 62 height 38
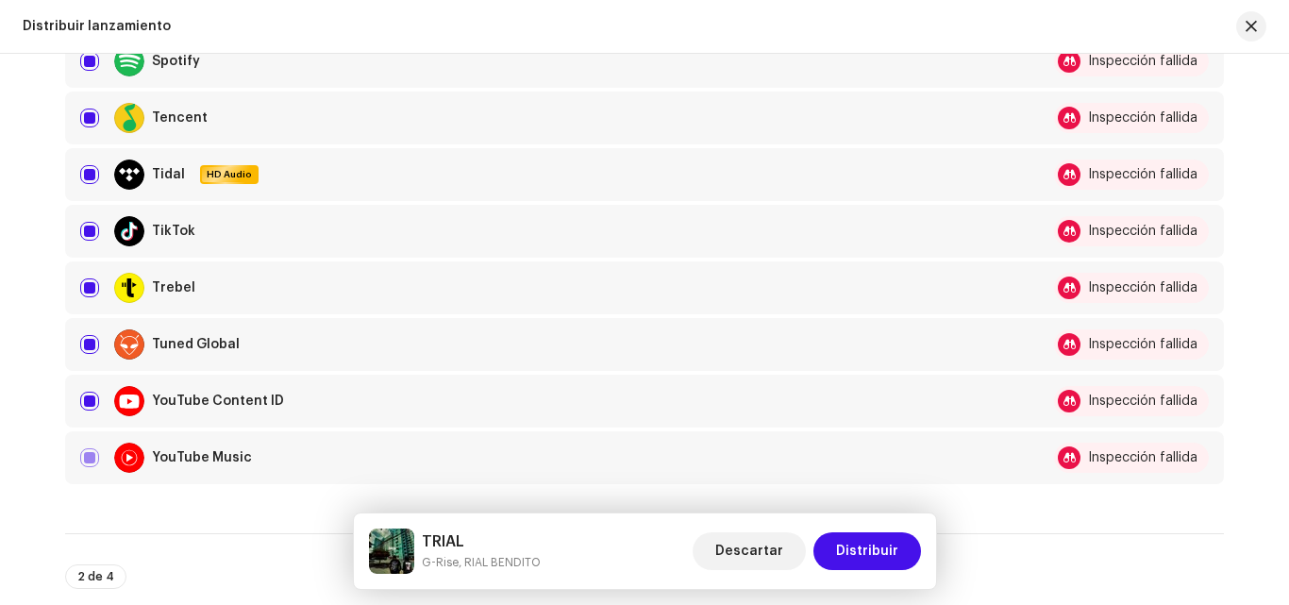
scroll to position [1604, 0]
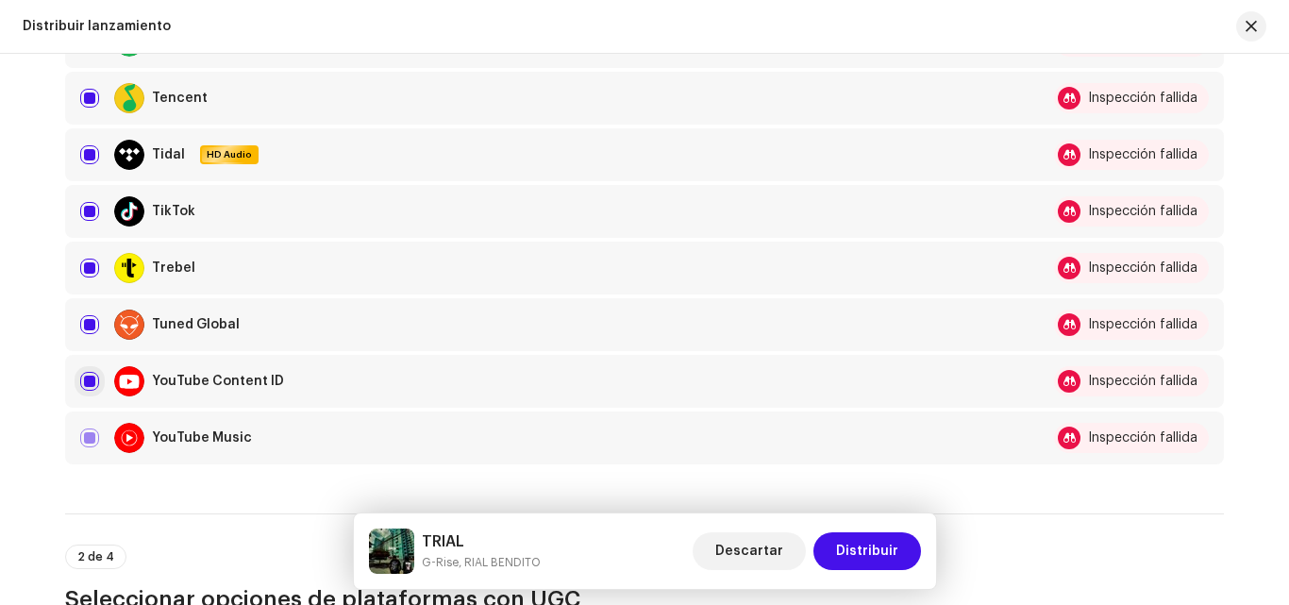
click at [82, 386] on input "checkbox" at bounding box center [89, 381] width 19 height 19
checkbox input "false"
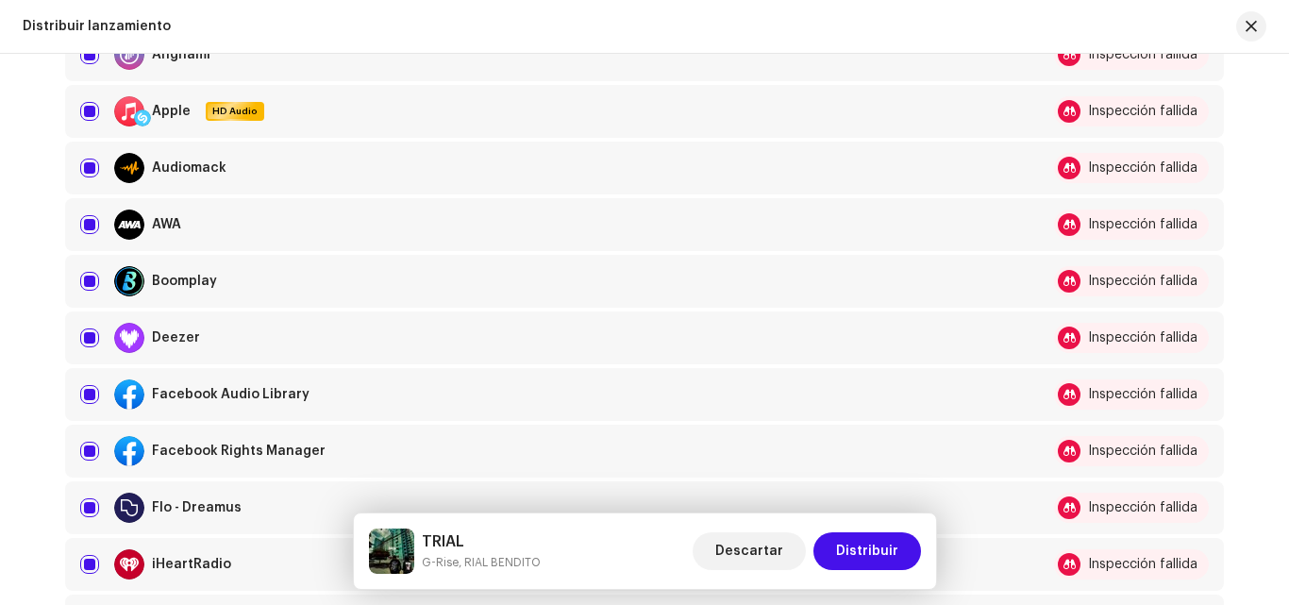
scroll to position [377, 0]
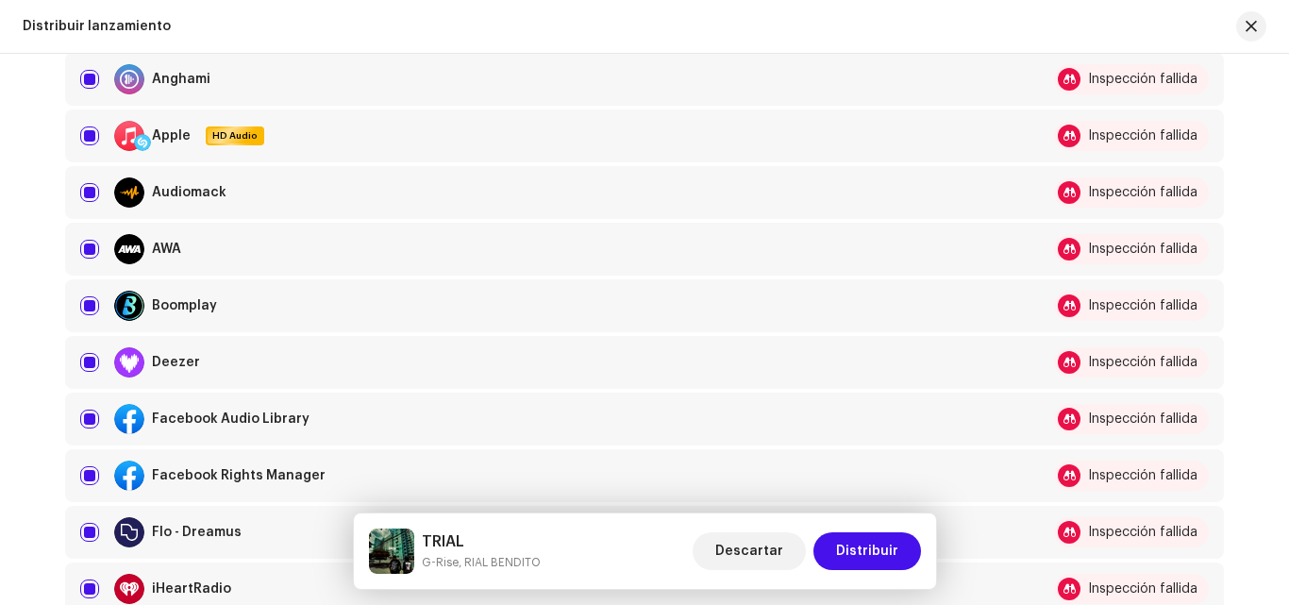
click at [76, 417] on td "Facebook Audio Library" at bounding box center [545, 419] width 961 height 53
click at [83, 424] on input "Row Selected" at bounding box center [89, 418] width 19 height 19
checkbox input "false"
click at [83, 460] on div "Facebook Rights Manager" at bounding box center [545, 475] width 930 height 30
click at [89, 475] on input "Row Selected" at bounding box center [89, 475] width 19 height 19
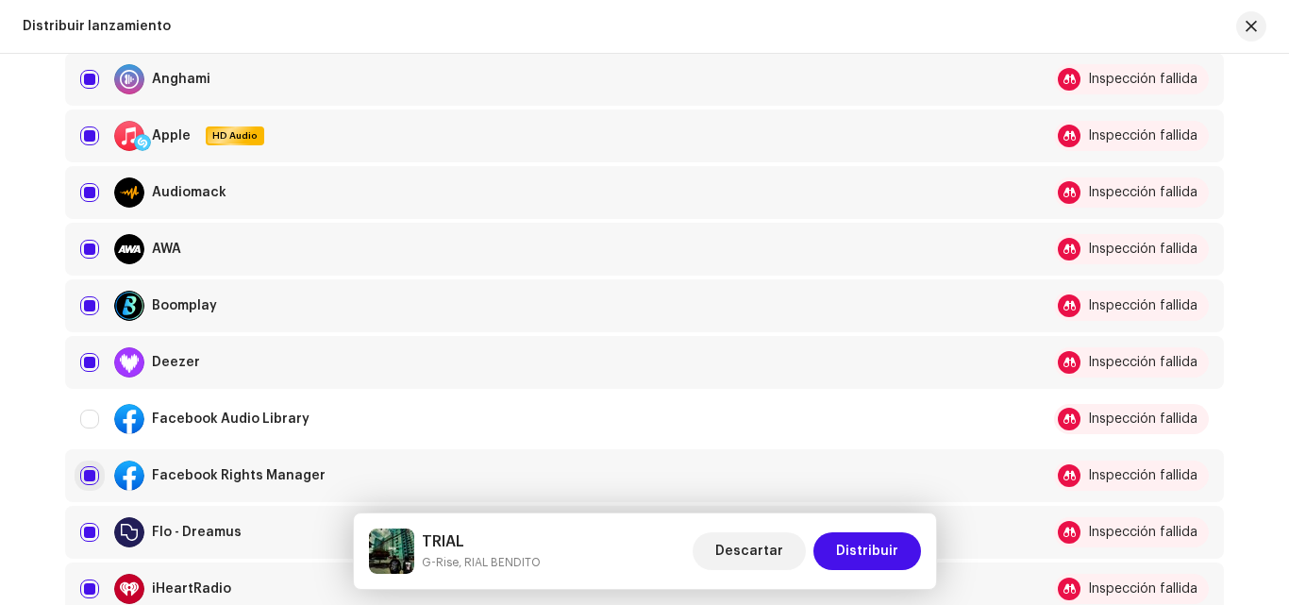
checkbox input "false"
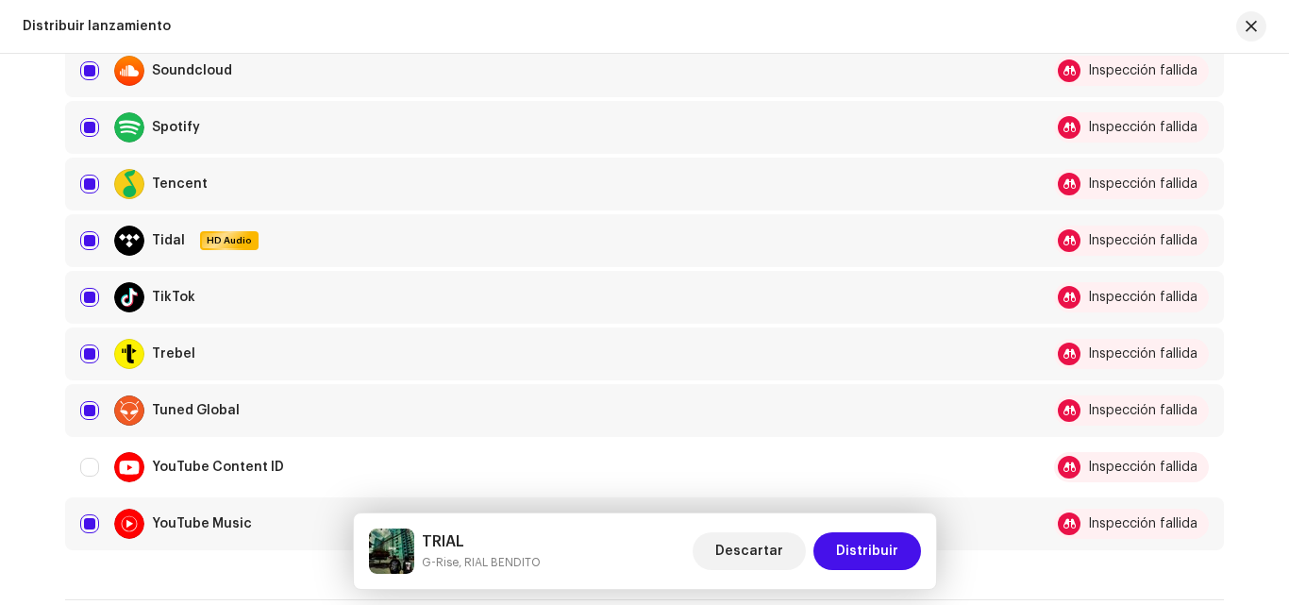
scroll to position [1510, 0]
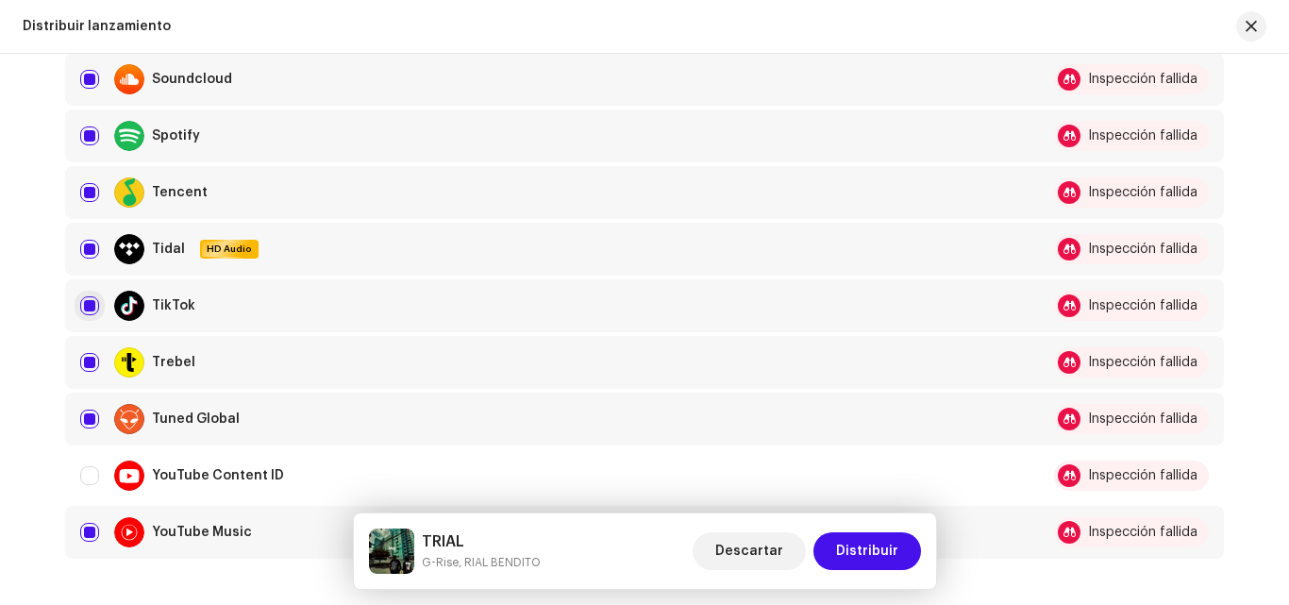
click at [80, 310] on input "Row Selected" at bounding box center [89, 305] width 19 height 19
checkbox input "false"
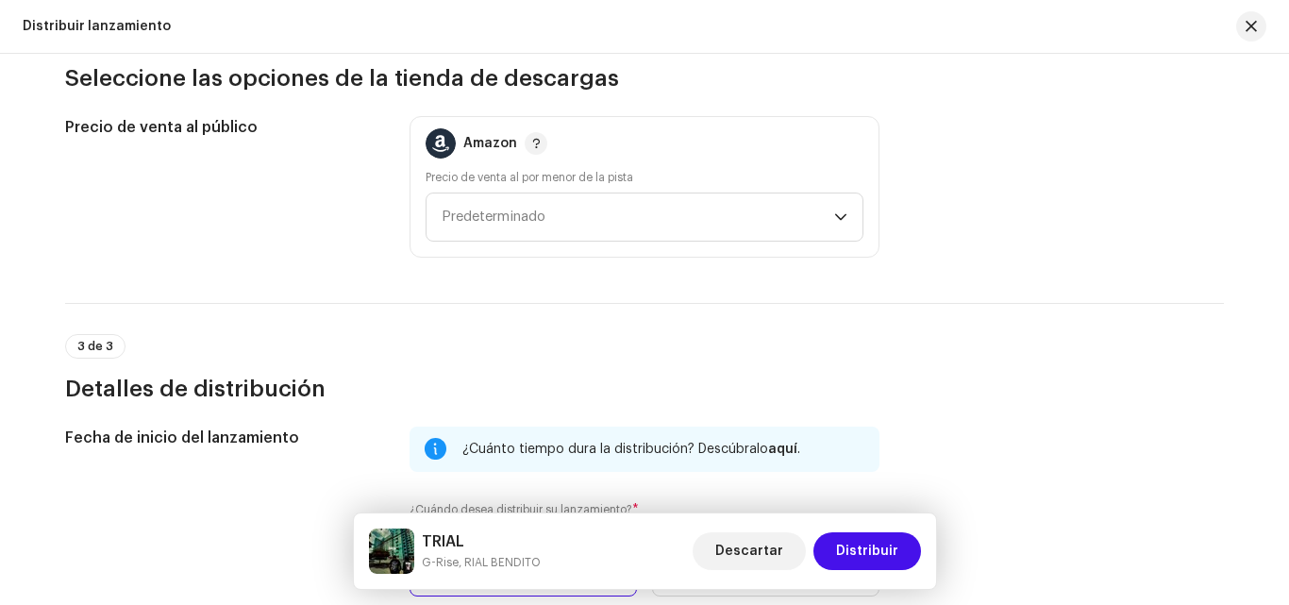
scroll to position [2170, 0]
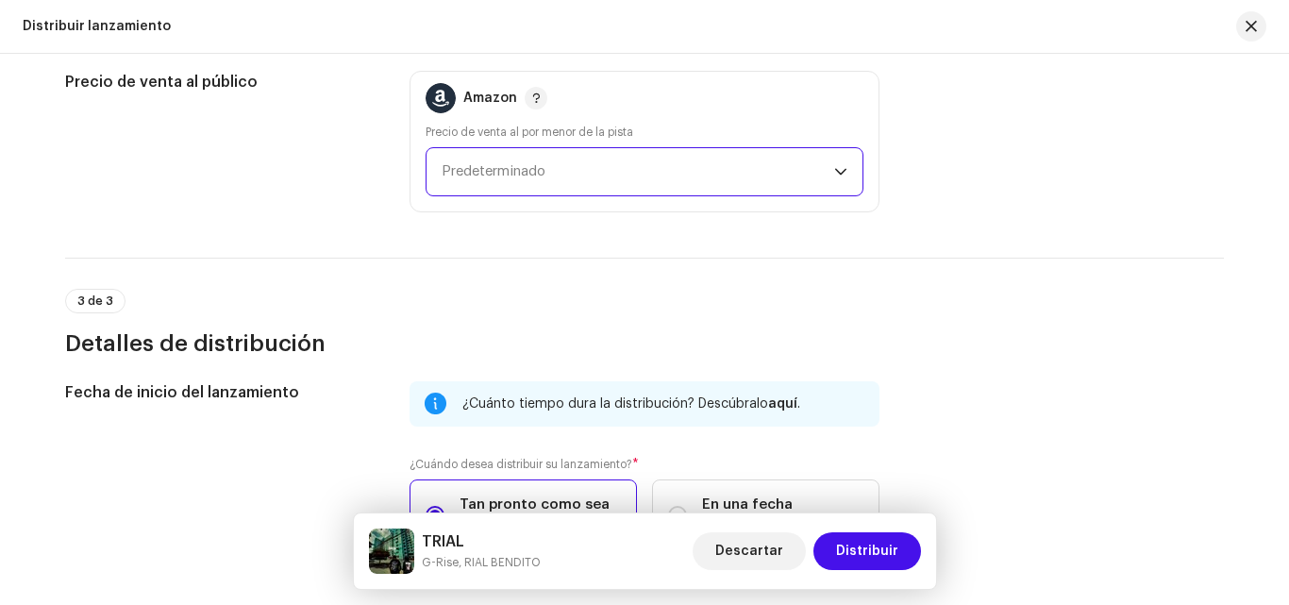
click at [558, 162] on span "Predeterminado" at bounding box center [638, 171] width 393 height 47
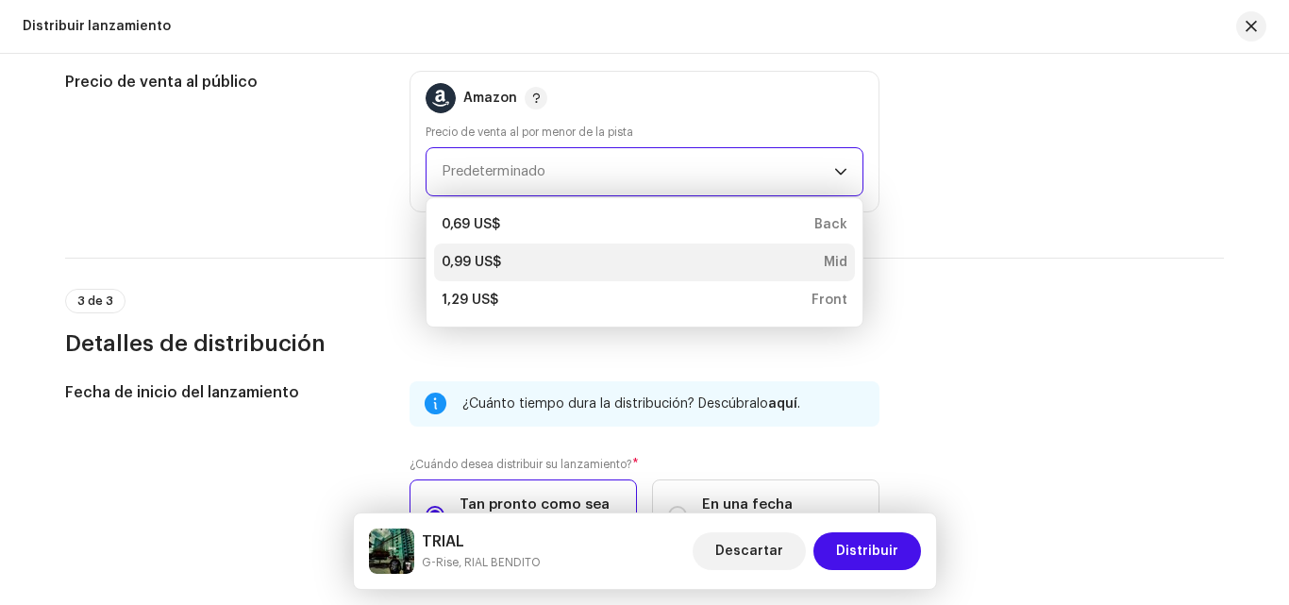
click at [464, 263] on div "0,99 US$" at bounding box center [471, 262] width 59 height 19
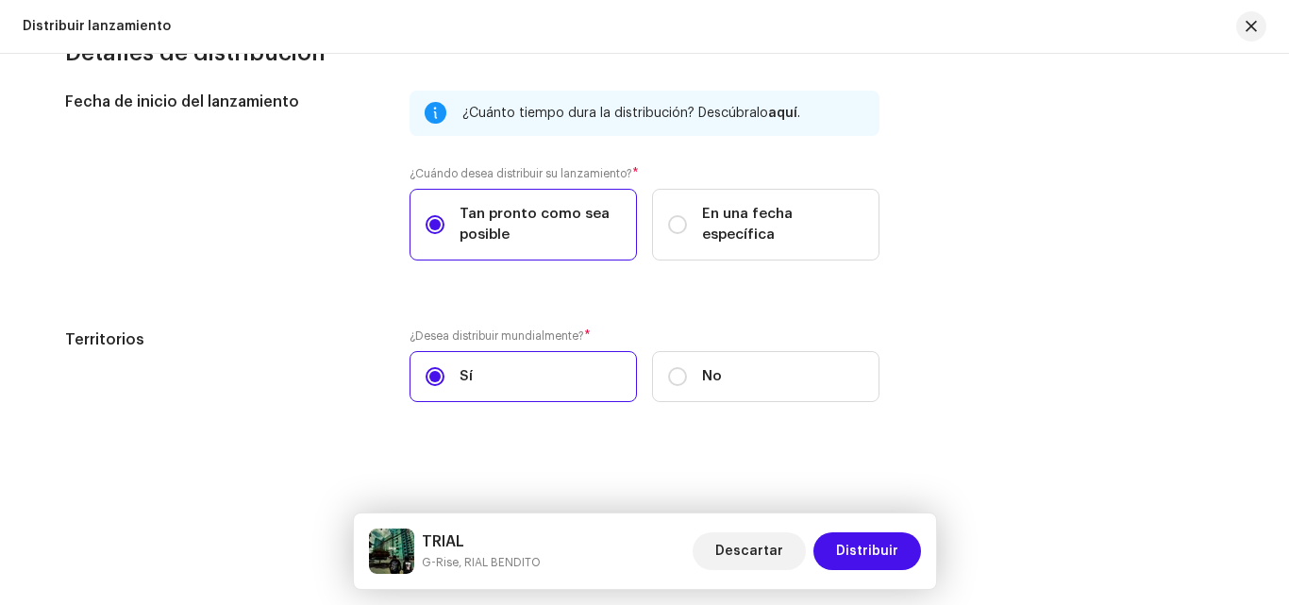
scroll to position [2462, 0]
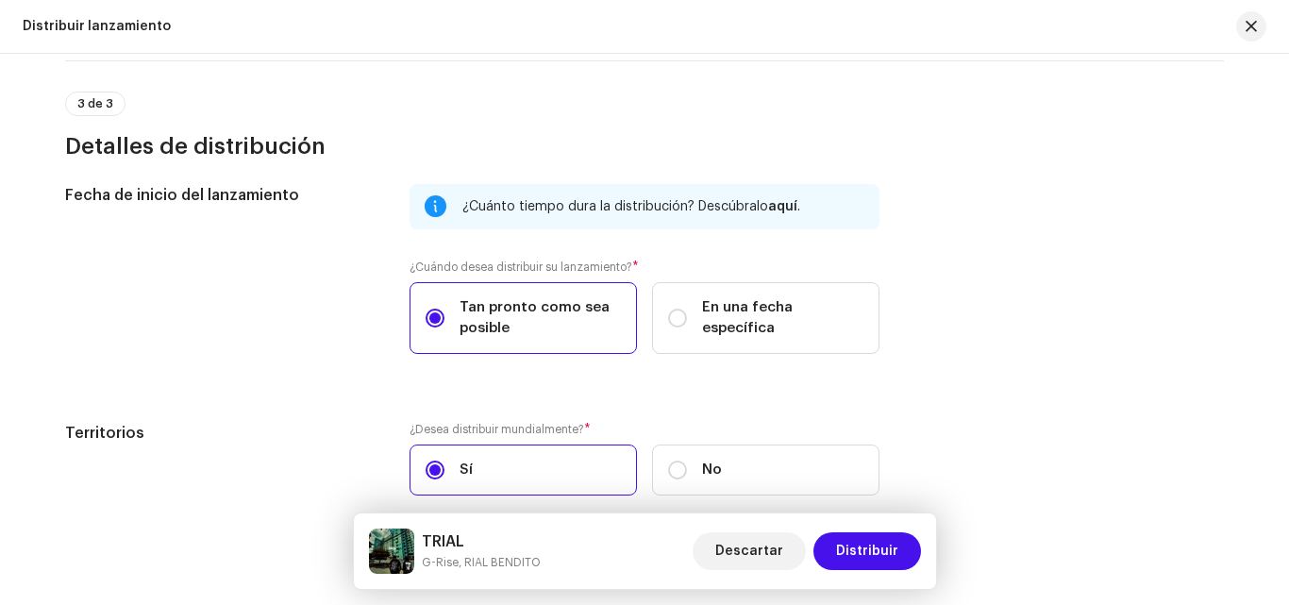
drag, startPoint x: 694, startPoint y: 425, endPoint x: 696, endPoint y: 574, distance: 149.1
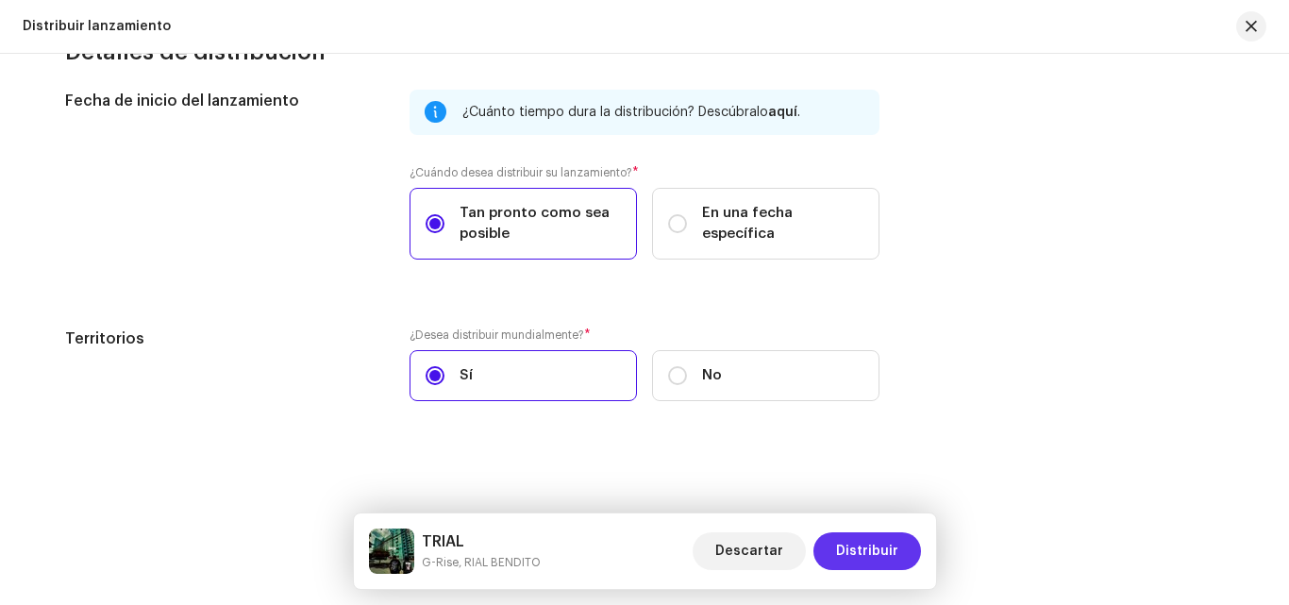
click at [860, 552] on span "Distribuir" at bounding box center [867, 551] width 62 height 38
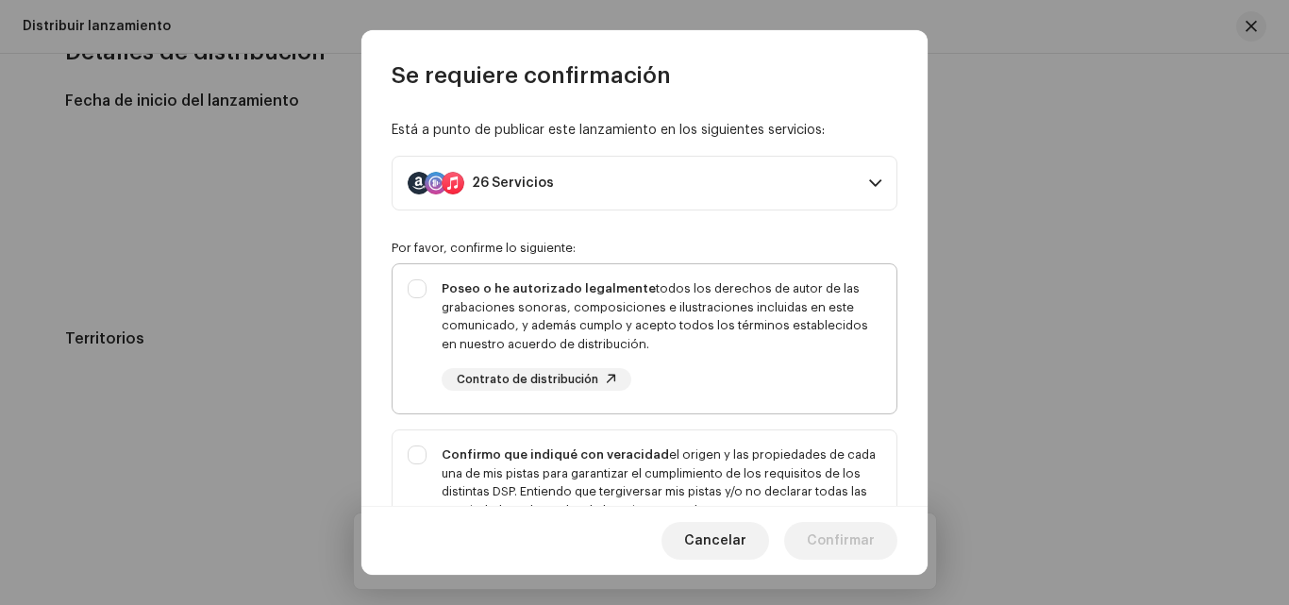
click at [419, 285] on div "Poseo o he autorizado legalmente todos los derechos de autor de las grabaciones…" at bounding box center [645, 335] width 504 height 142
checkbox input "true"
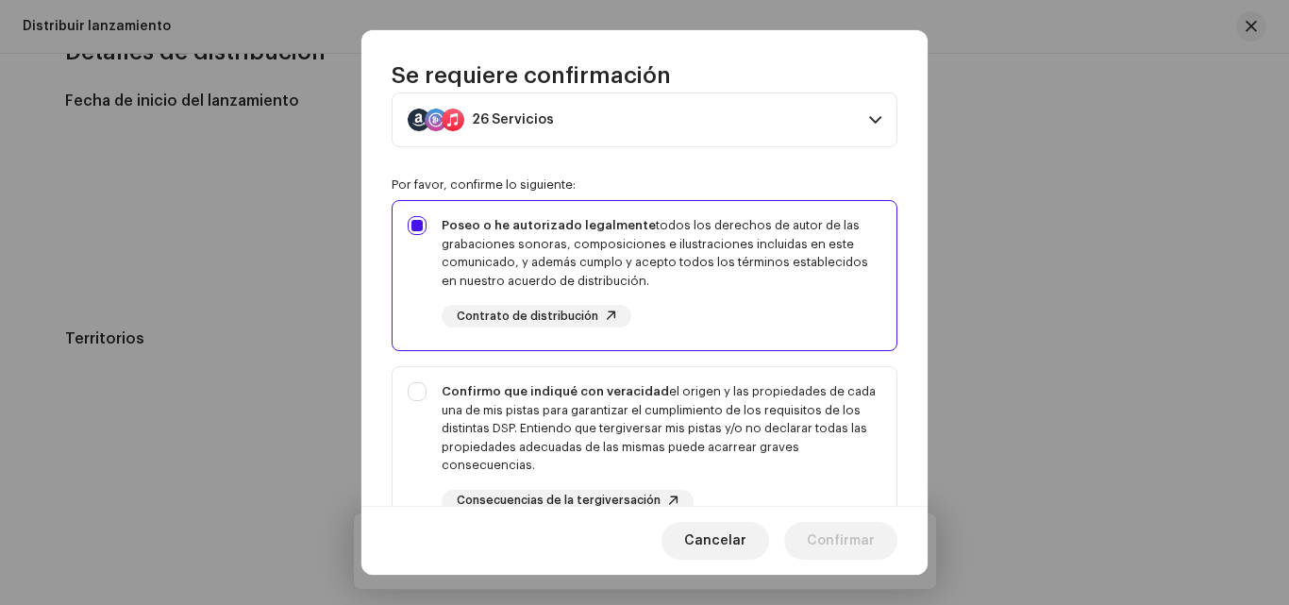
scroll to position [189, 0]
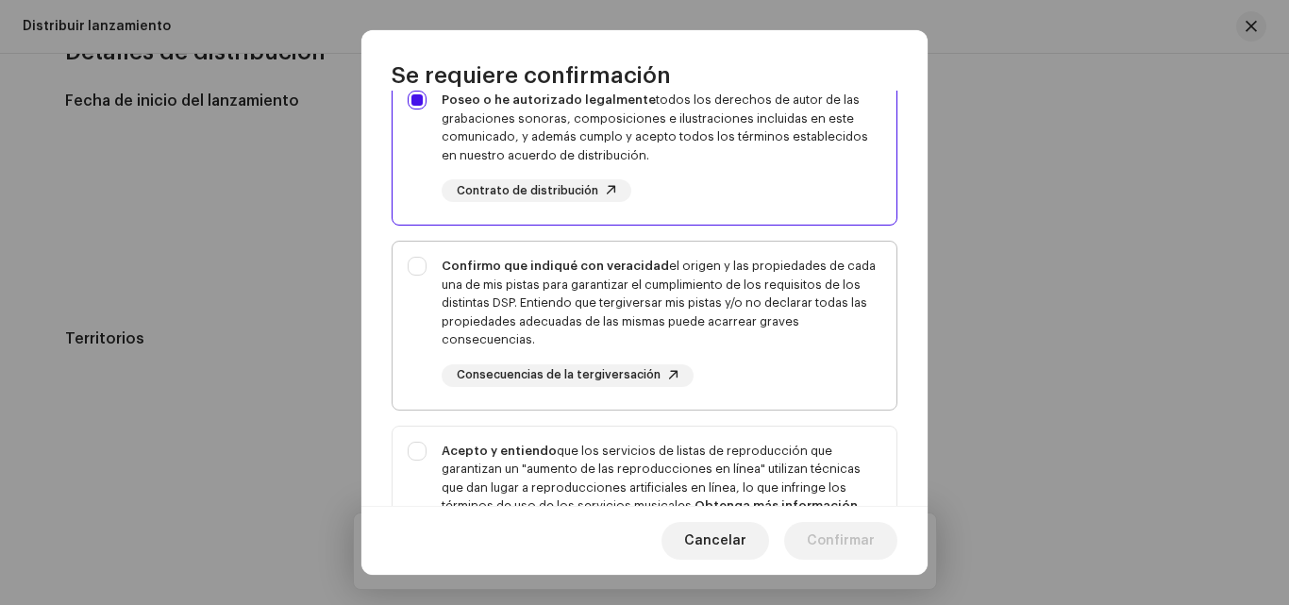
click at [416, 269] on div "Confirmo que indiqué con veracidad el origen y las propiedades de cada una de m…" at bounding box center [645, 322] width 504 height 160
checkbox input "true"
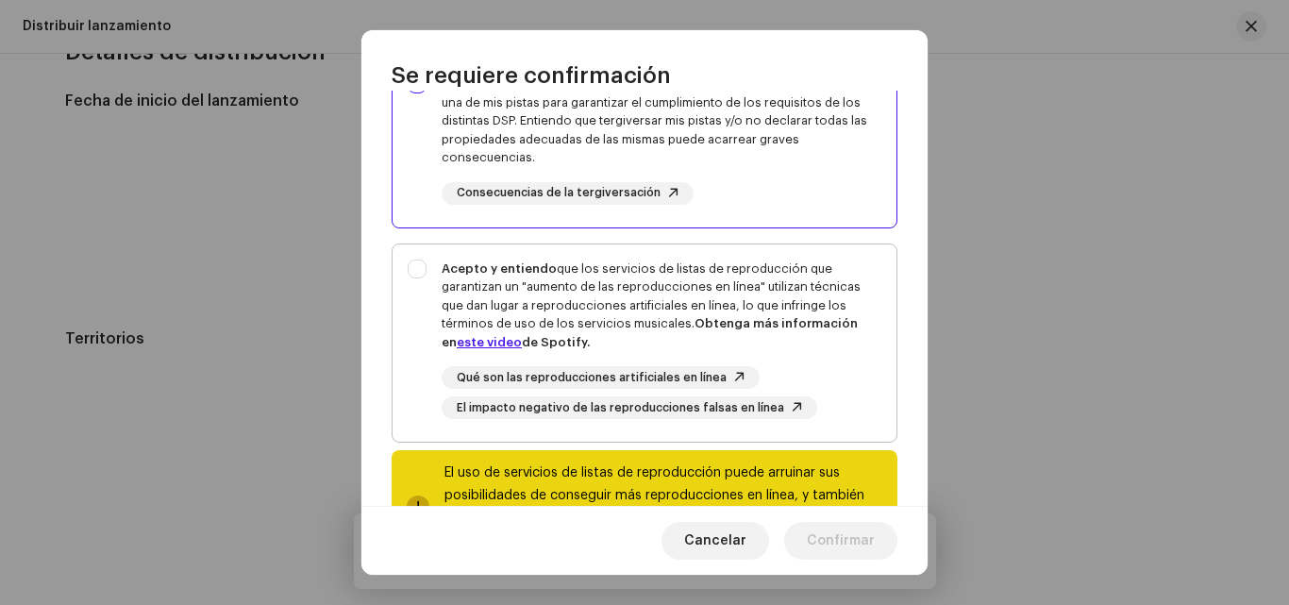
scroll to position [459, 0]
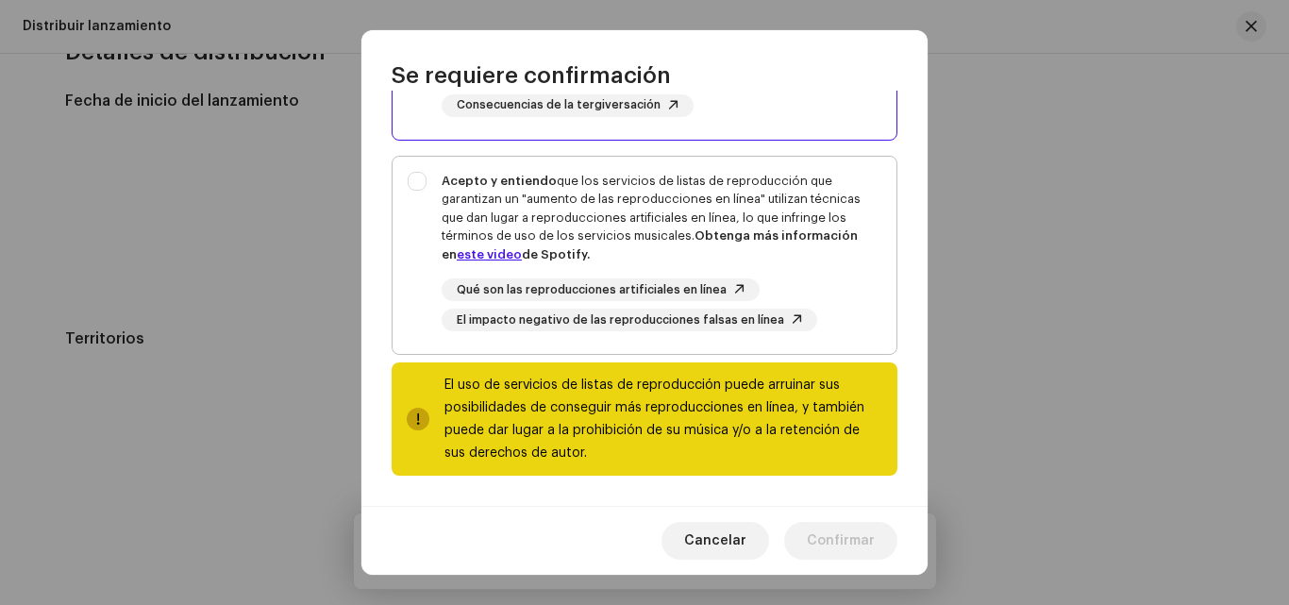
click at [409, 184] on div "Acepto y entiendo que los servicios de listas de reproducción que garantizan un…" at bounding box center [645, 252] width 504 height 191
checkbox input "true"
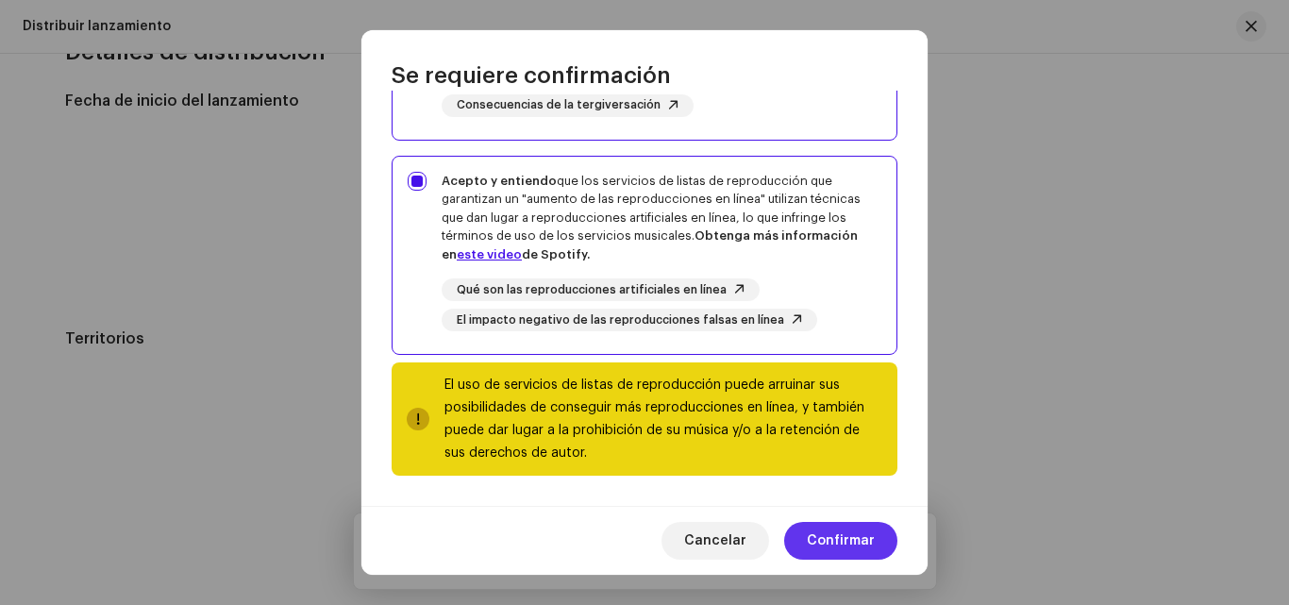
click at [864, 543] on span "Confirmar" at bounding box center [841, 541] width 68 height 38
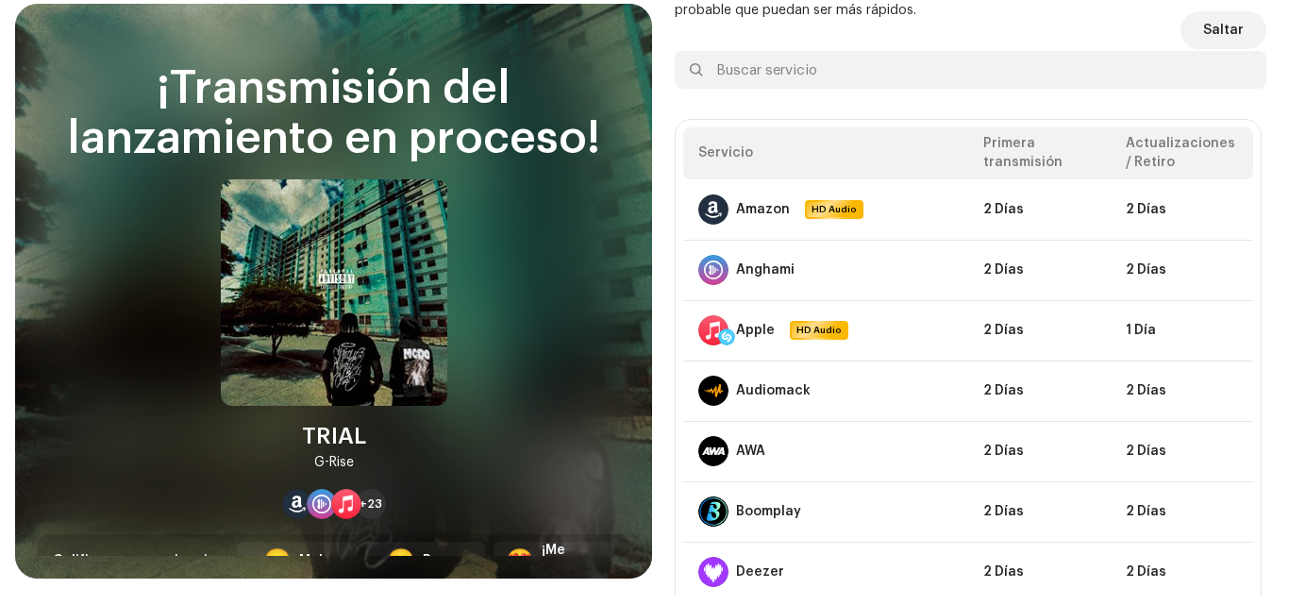
scroll to position [0, 0]
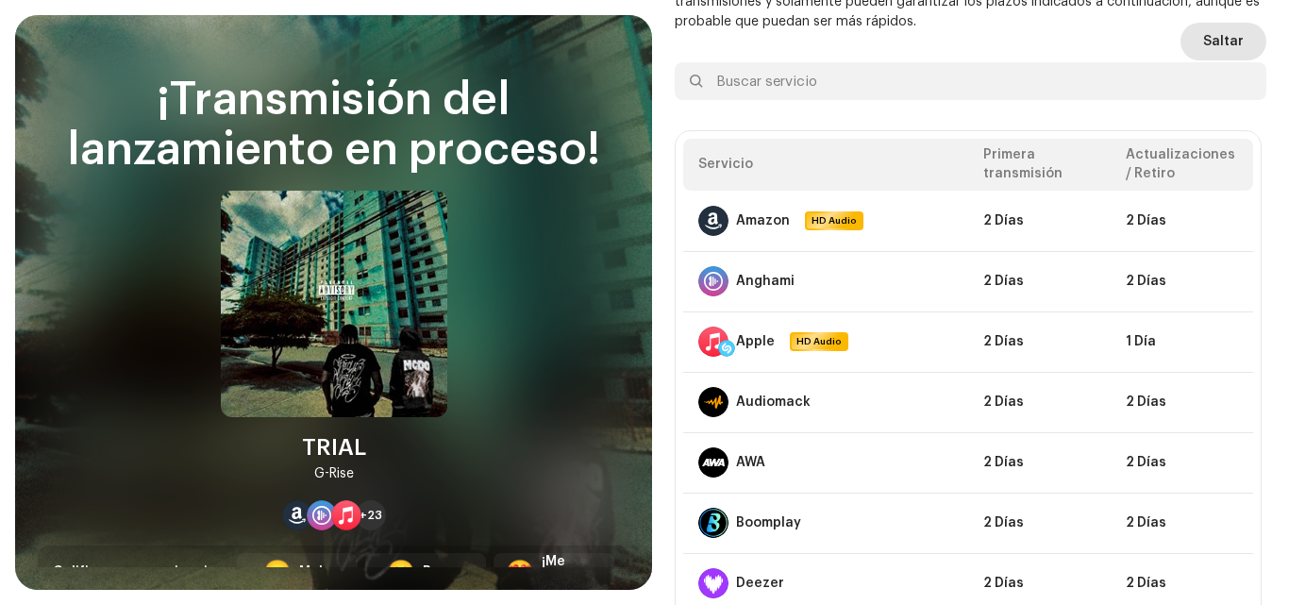
click at [1228, 35] on span "Saltar" at bounding box center [1223, 42] width 41 height 38
